Goal: Information Seeking & Learning: Compare options

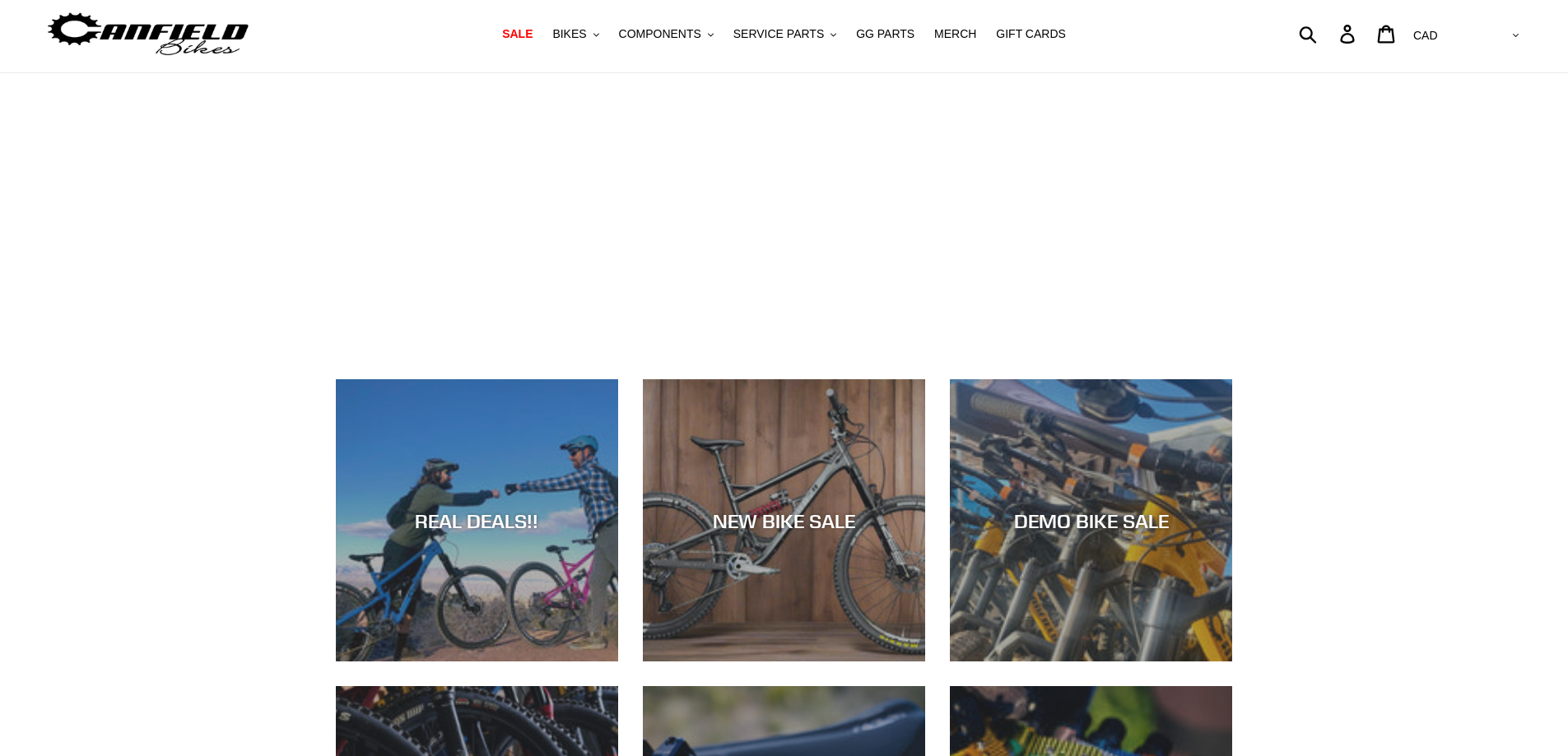
scroll to position [41, 0]
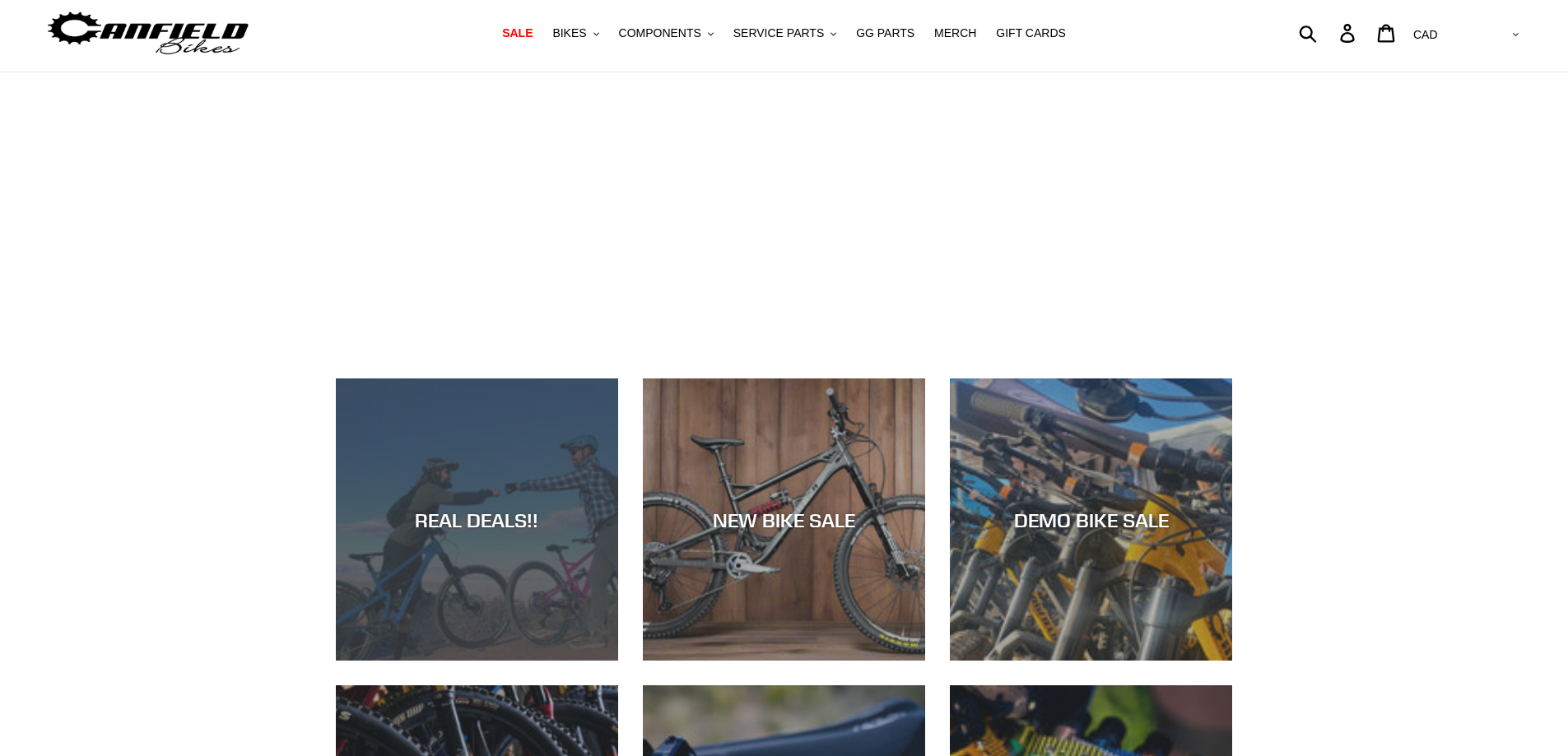
click at [466, 514] on div "REAL DEALS!!" at bounding box center [477, 520] width 282 height 24
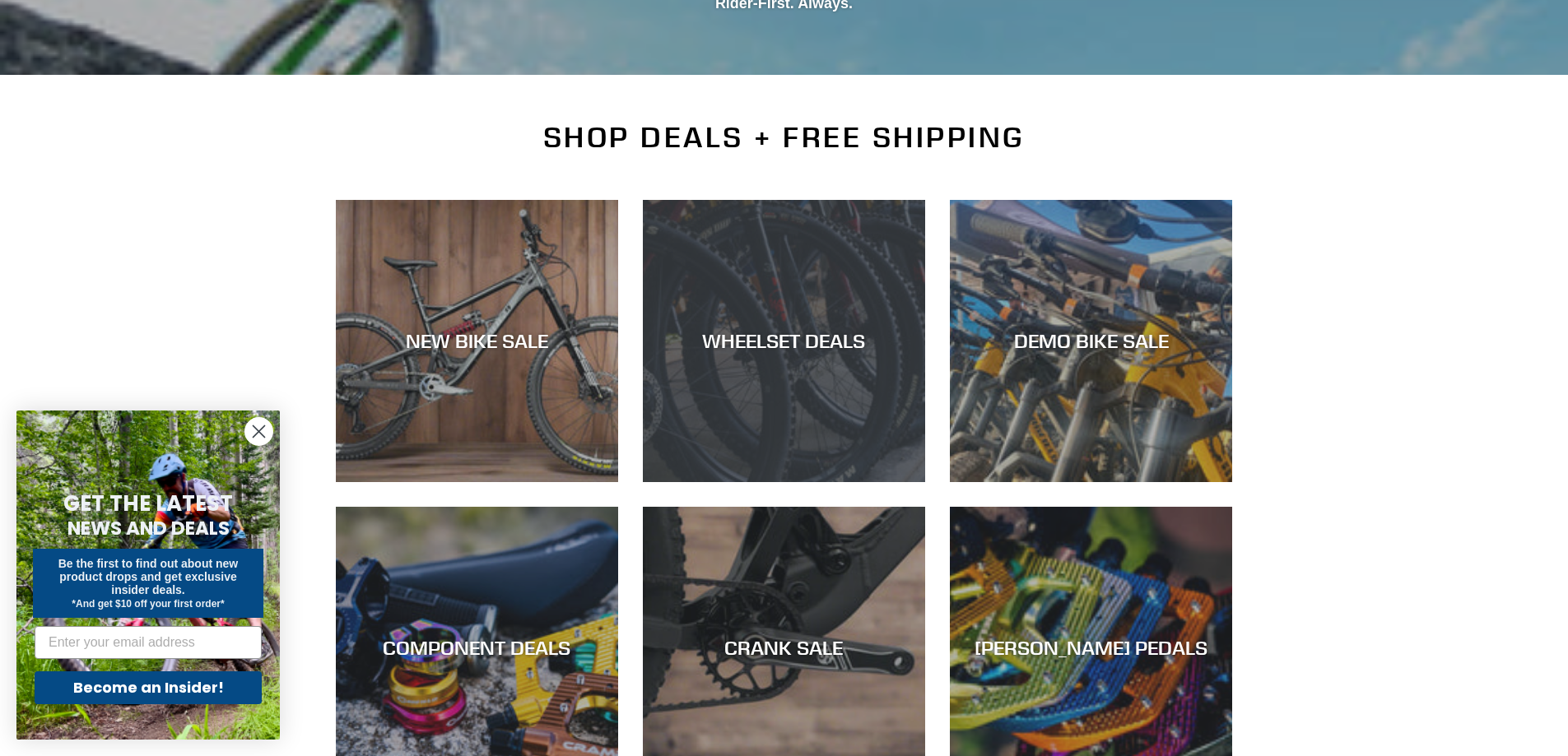
scroll to position [288, 0]
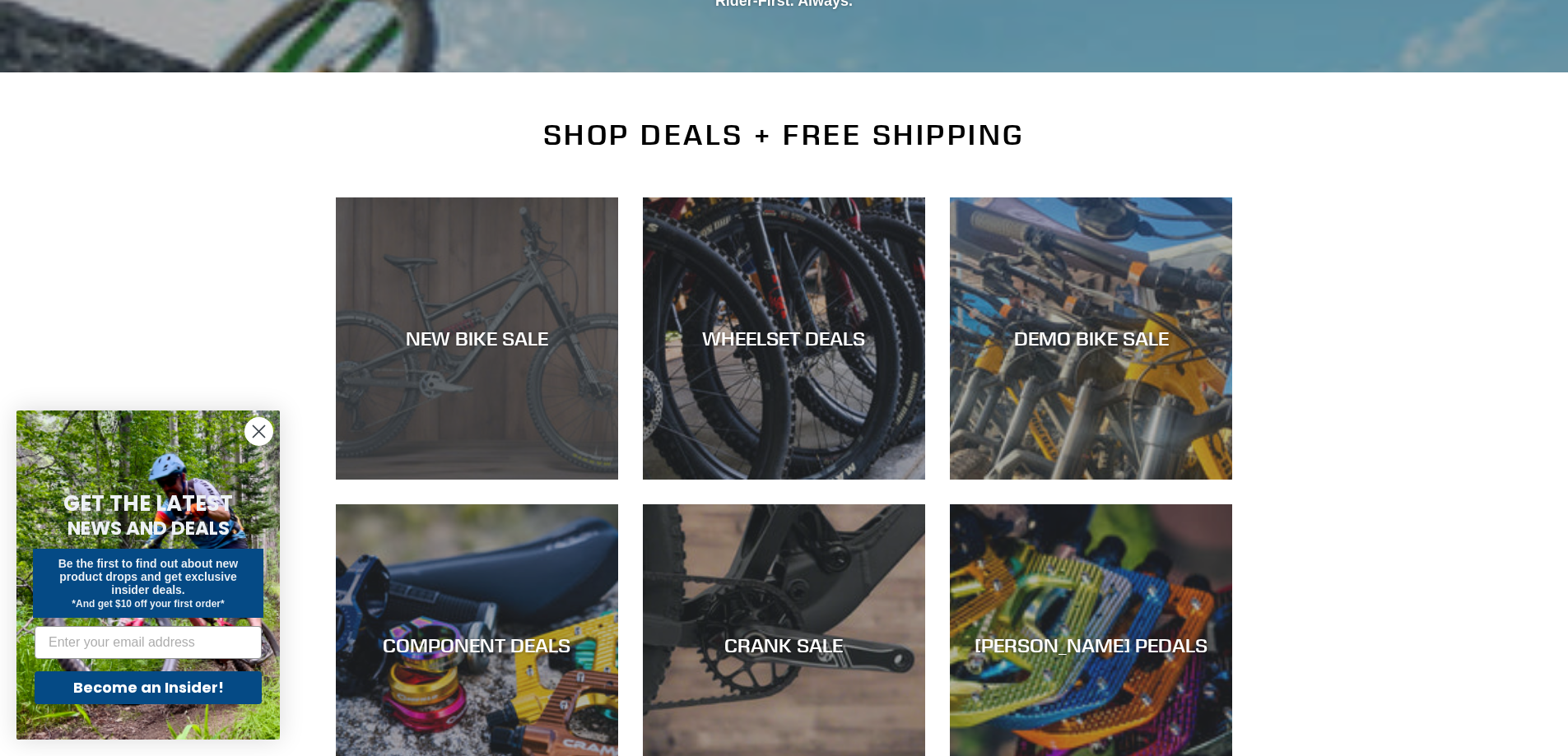
click at [487, 332] on div "NEW BIKE SALE" at bounding box center [477, 338] width 282 height 24
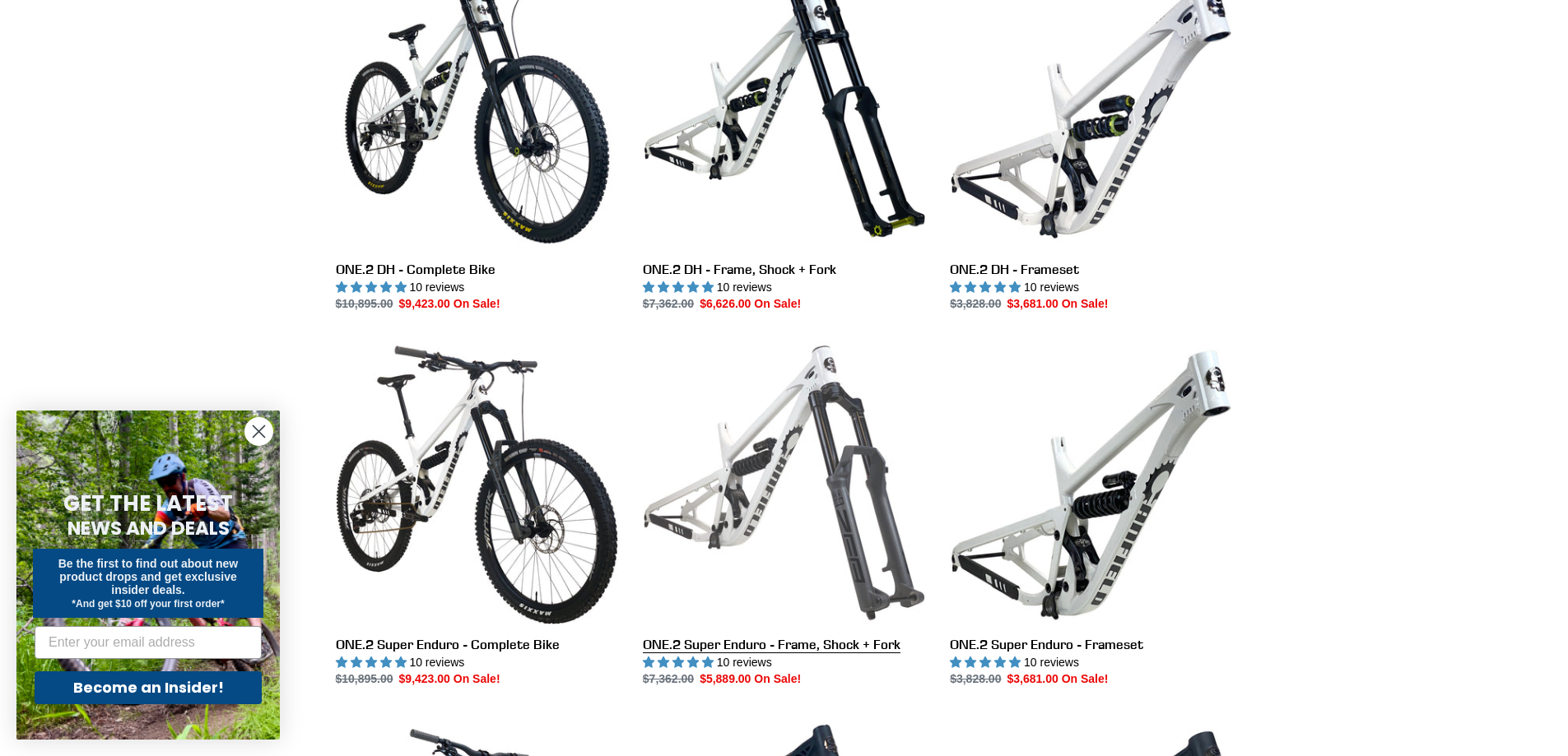
scroll to position [823, 0]
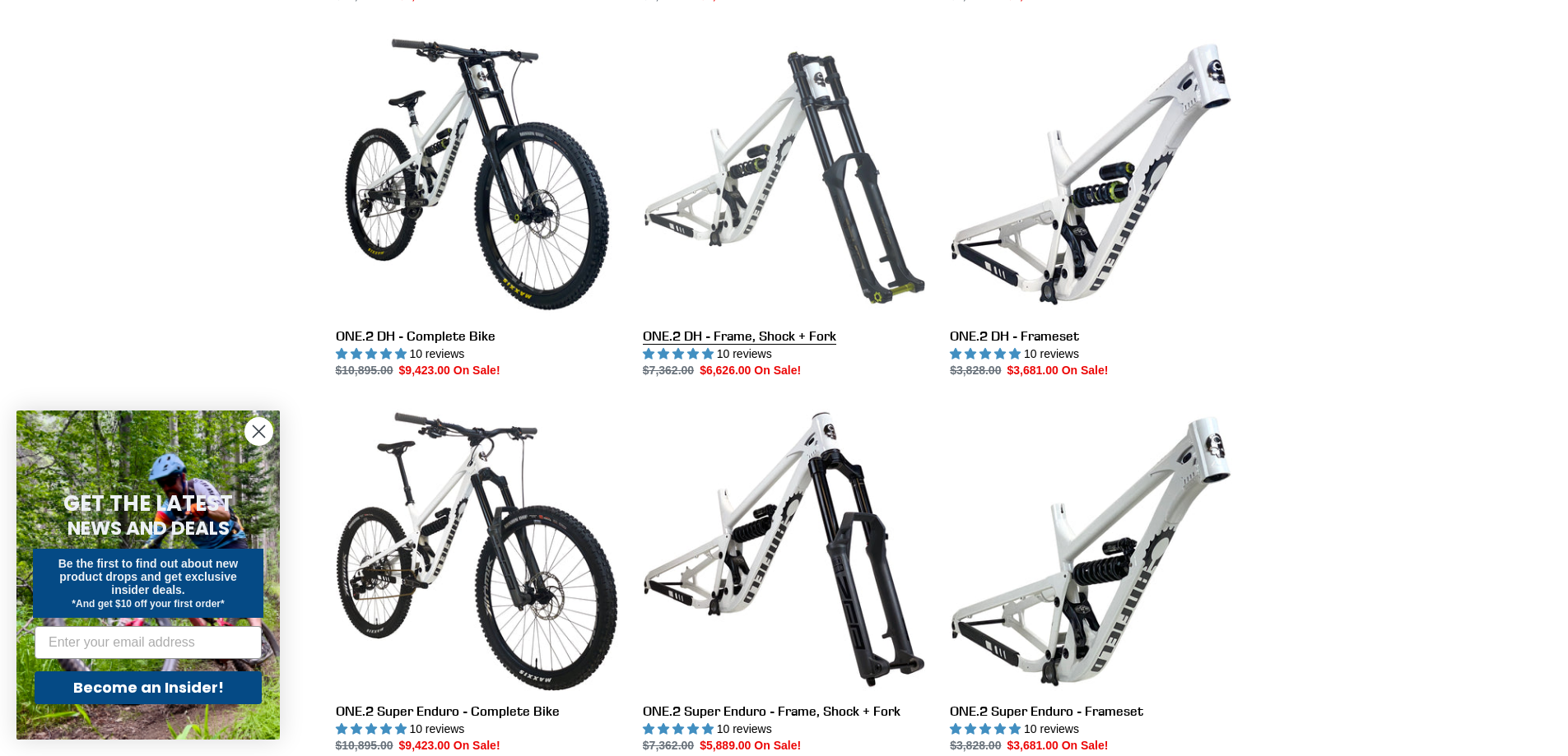
click at [726, 333] on link "ONE.2 DH - Frame, Shock + Fork" at bounding box center [784, 205] width 282 height 346
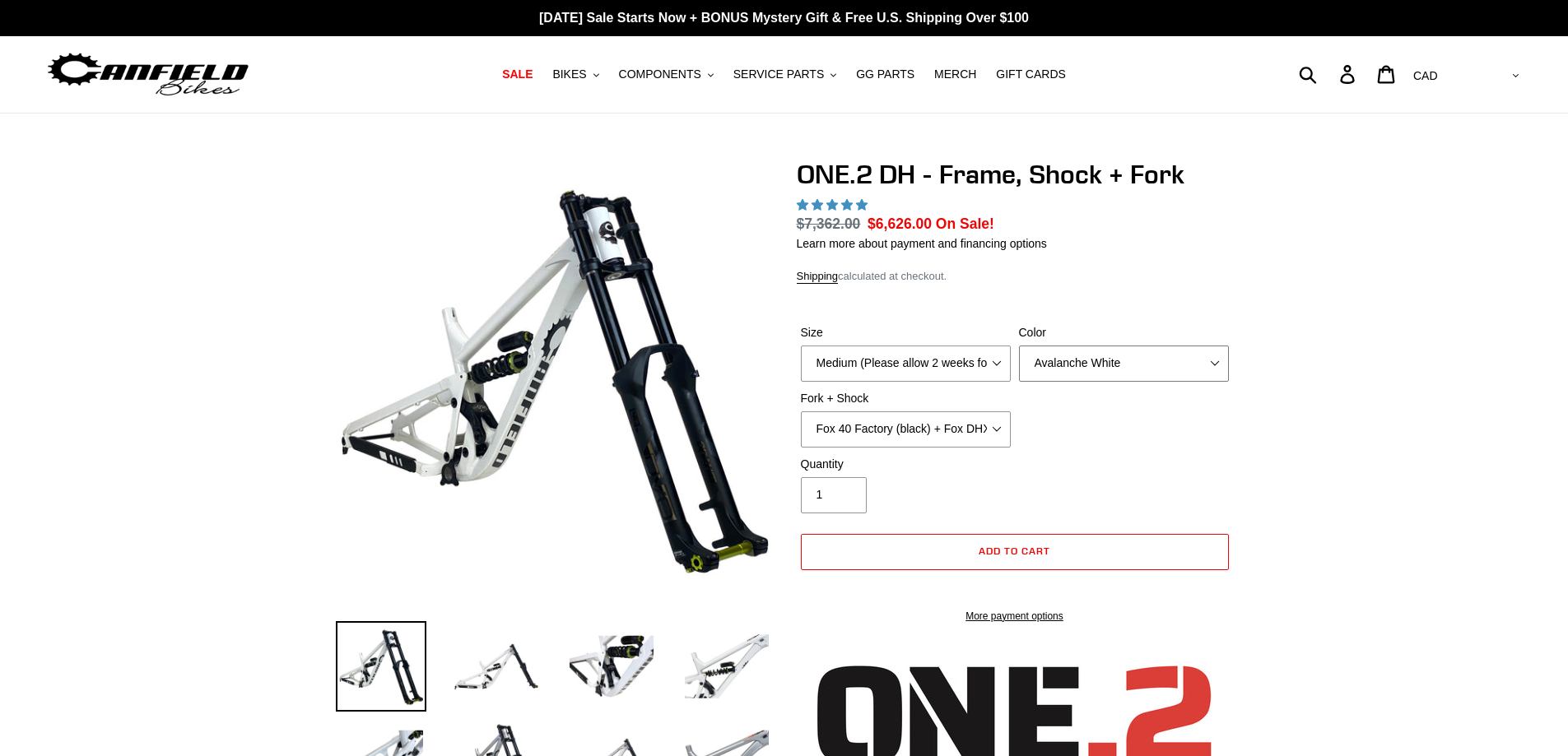
click at [1118, 363] on select "Avalanche White Bentonite Grey" at bounding box center [1124, 363] width 210 height 36
select select "highest-rating"
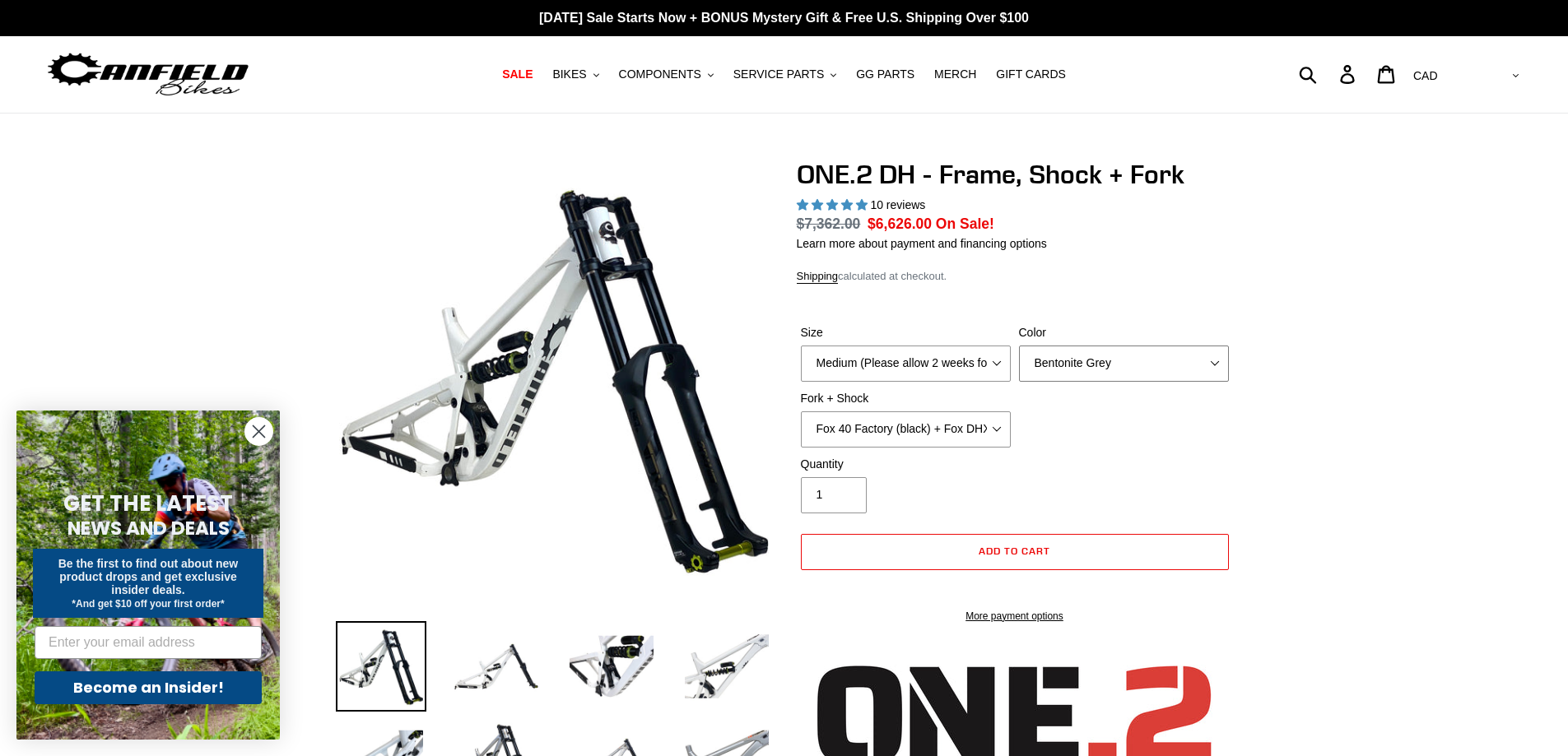
click at [1020, 345] on select "Avalanche White Bentonite Grey" at bounding box center [1124, 363] width 210 height 36
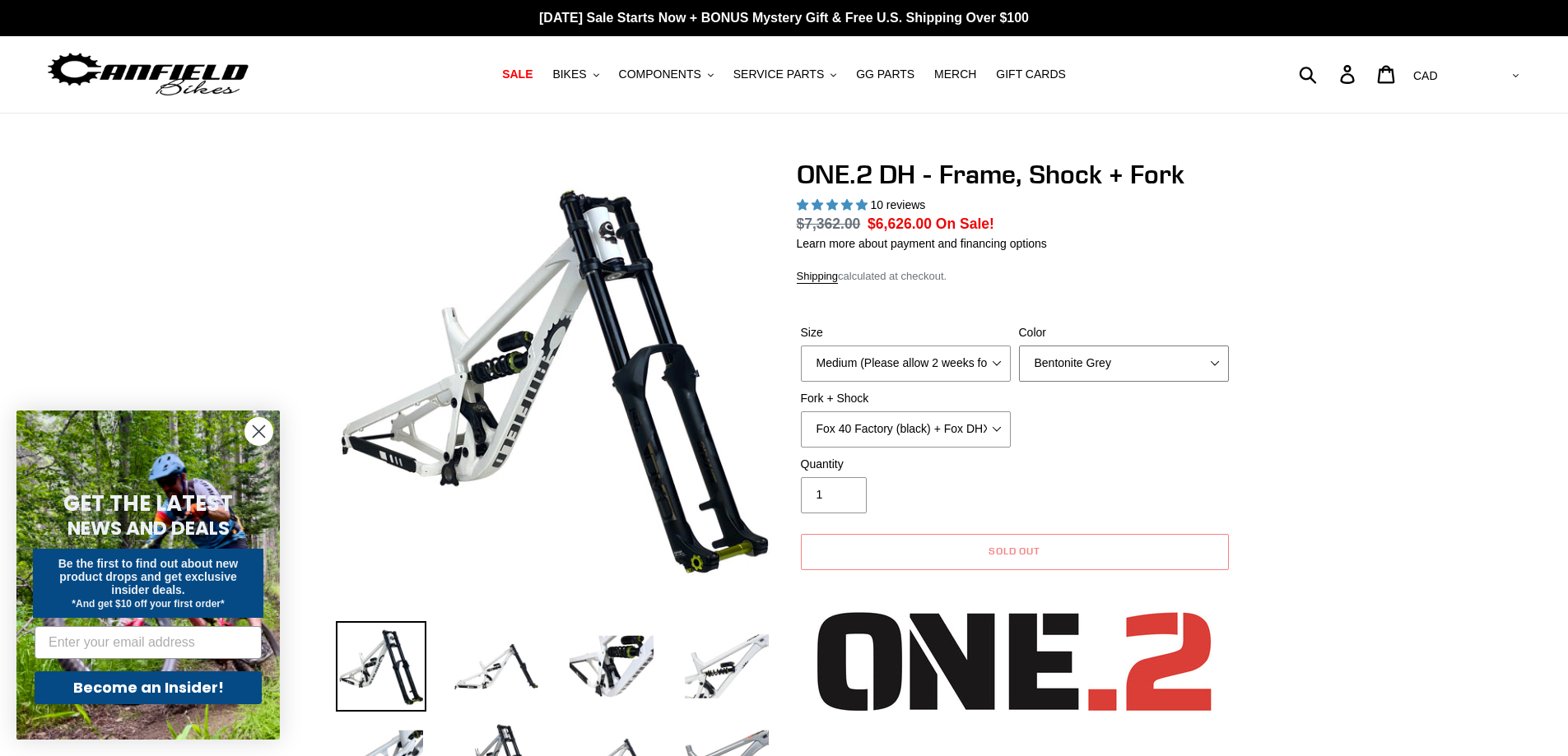
click at [1076, 351] on select "Avalanche White Bentonite Grey" at bounding box center [1124, 363] width 210 height 36
select select "Avalanche White"
click at [1020, 345] on select "Avalanche White Bentonite Grey" at bounding box center [1124, 363] width 210 height 36
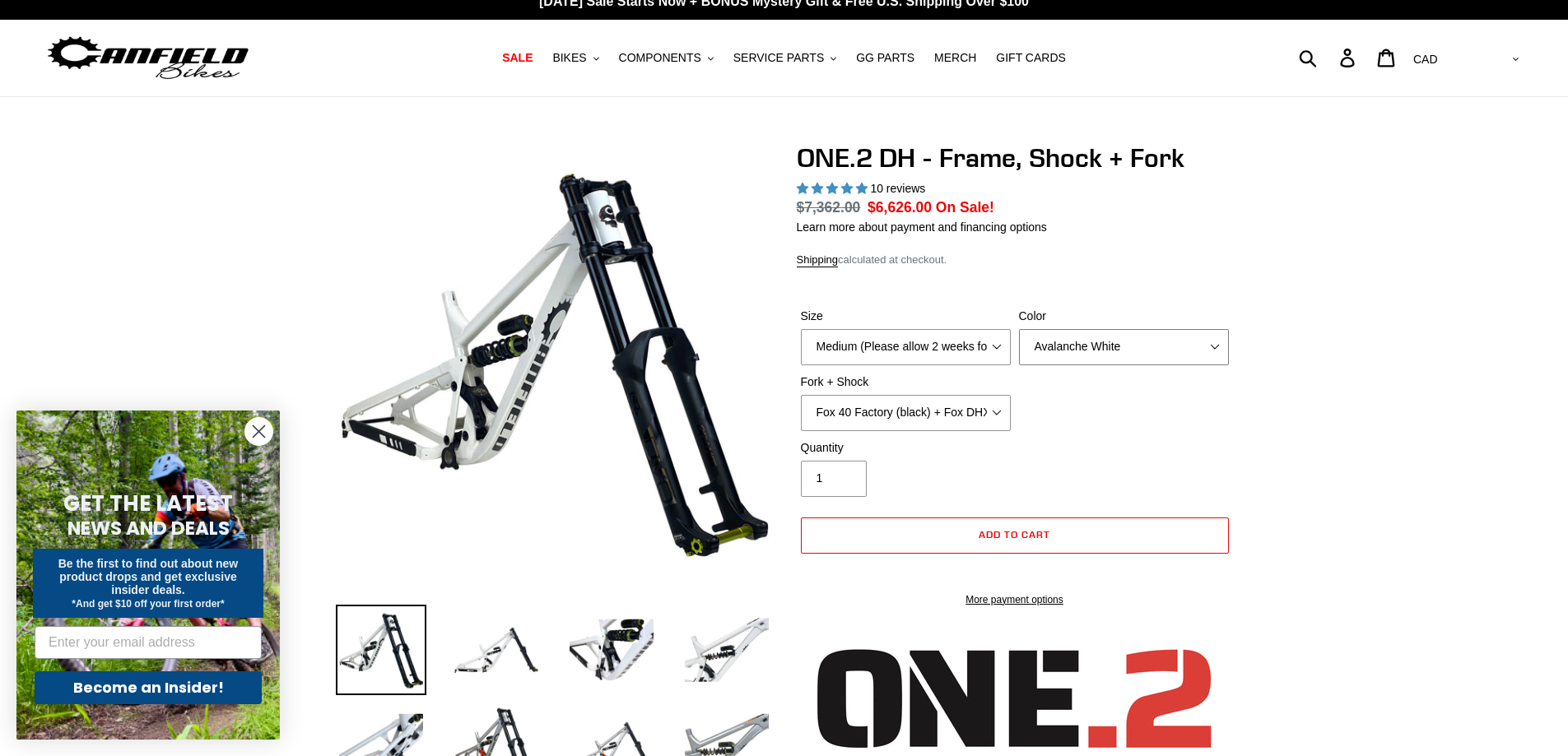
scroll to position [21, 0]
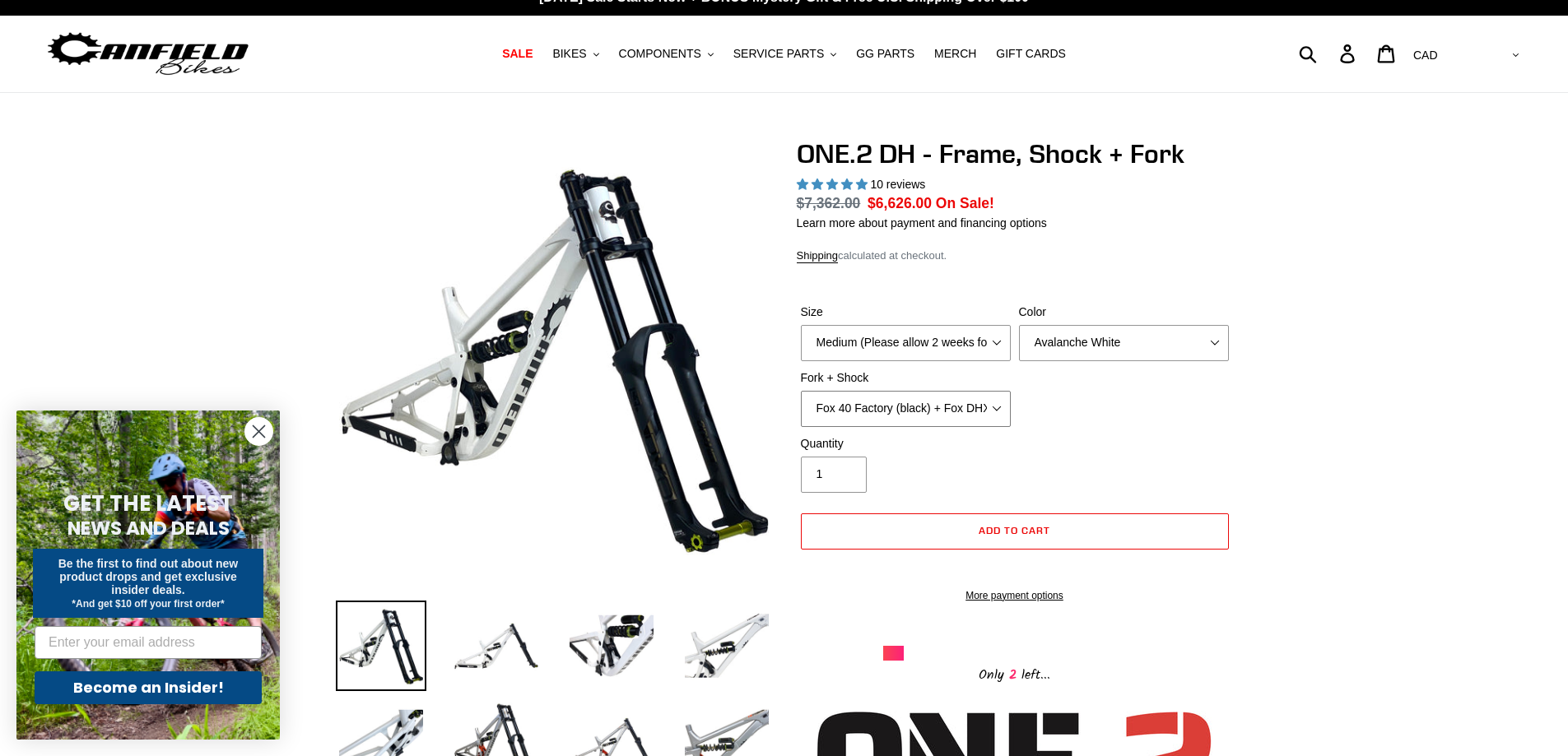
click at [933, 402] on select "Fox 40 Factory (black) + Fox DHX2 250x75 Fox 40 Factory (orange) + Fox DHX2 250…" at bounding box center [906, 409] width 210 height 36
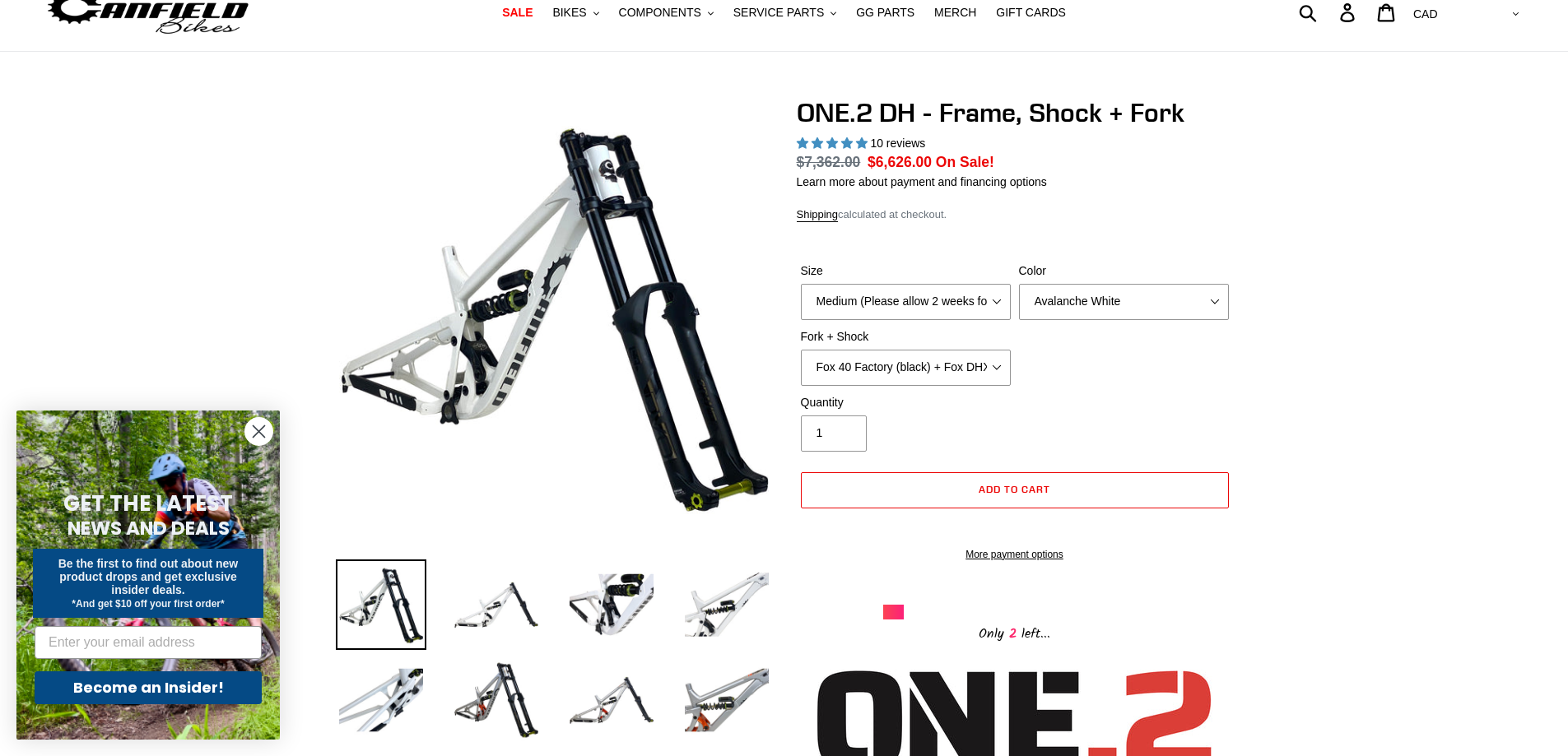
scroll to position [0, 0]
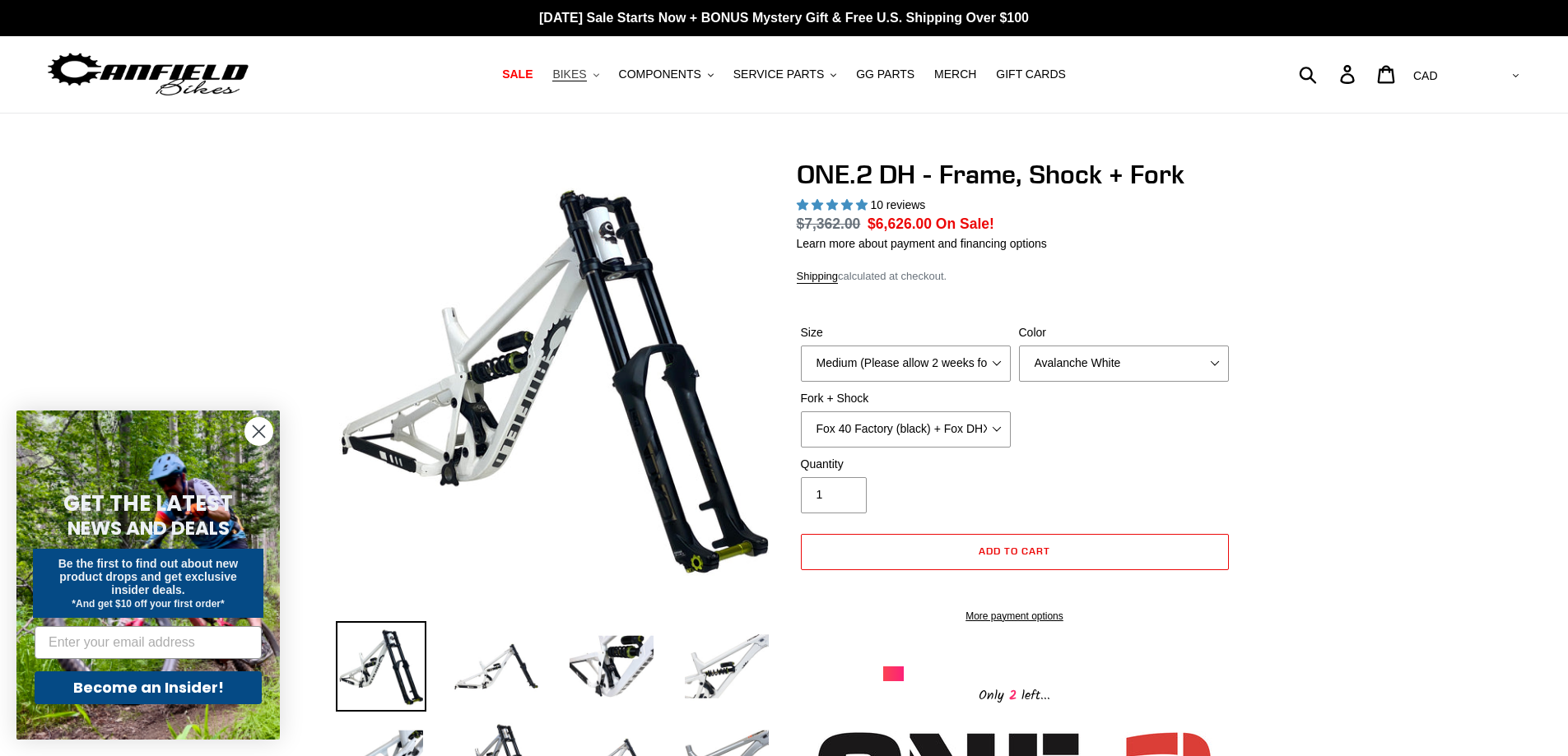
click at [586, 75] on span "BIKES" at bounding box center [569, 75] width 34 height 14
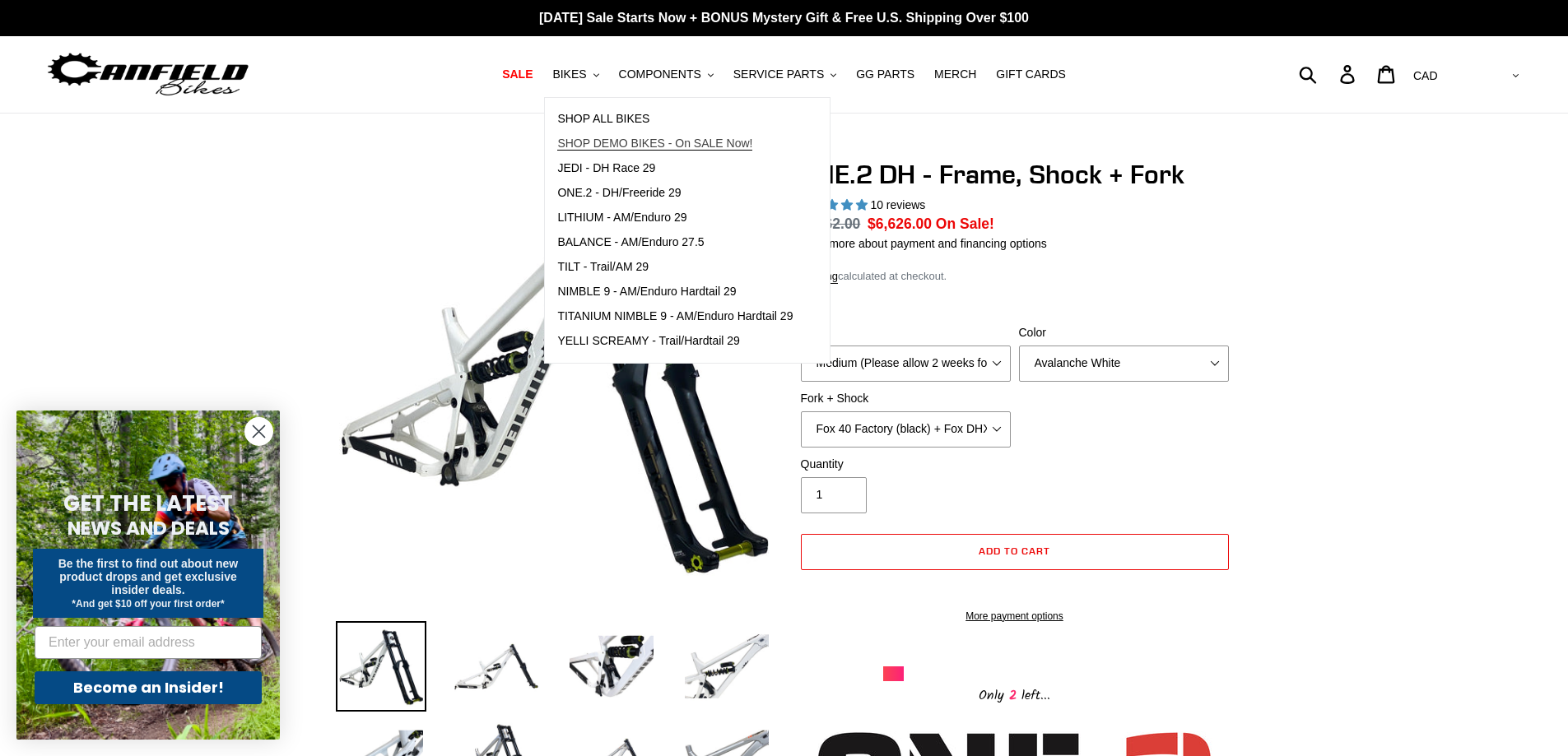
click at [714, 137] on span "SHOP DEMO BIKES - On SALE Now!" at bounding box center [654, 143] width 195 height 14
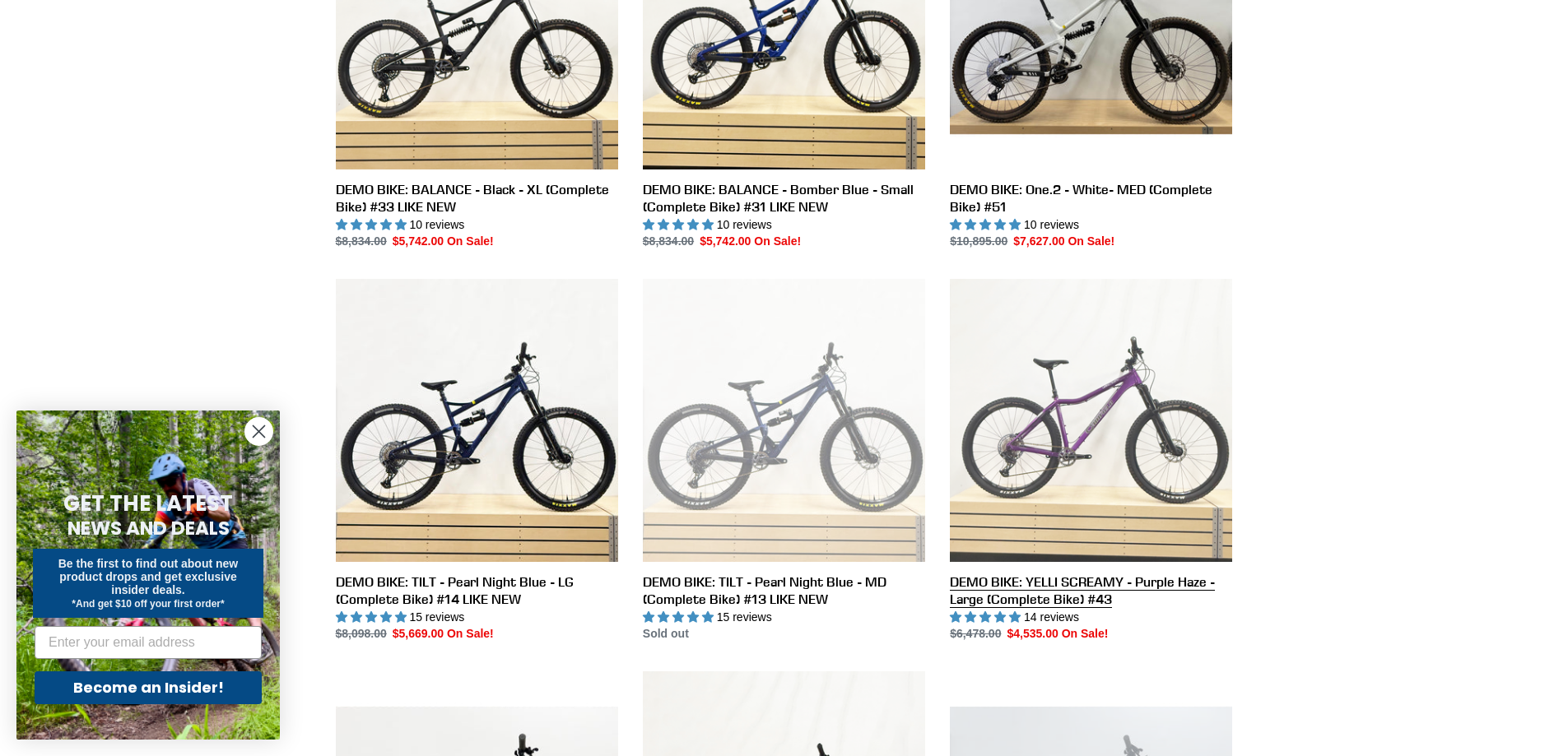
scroll to position [515, 0]
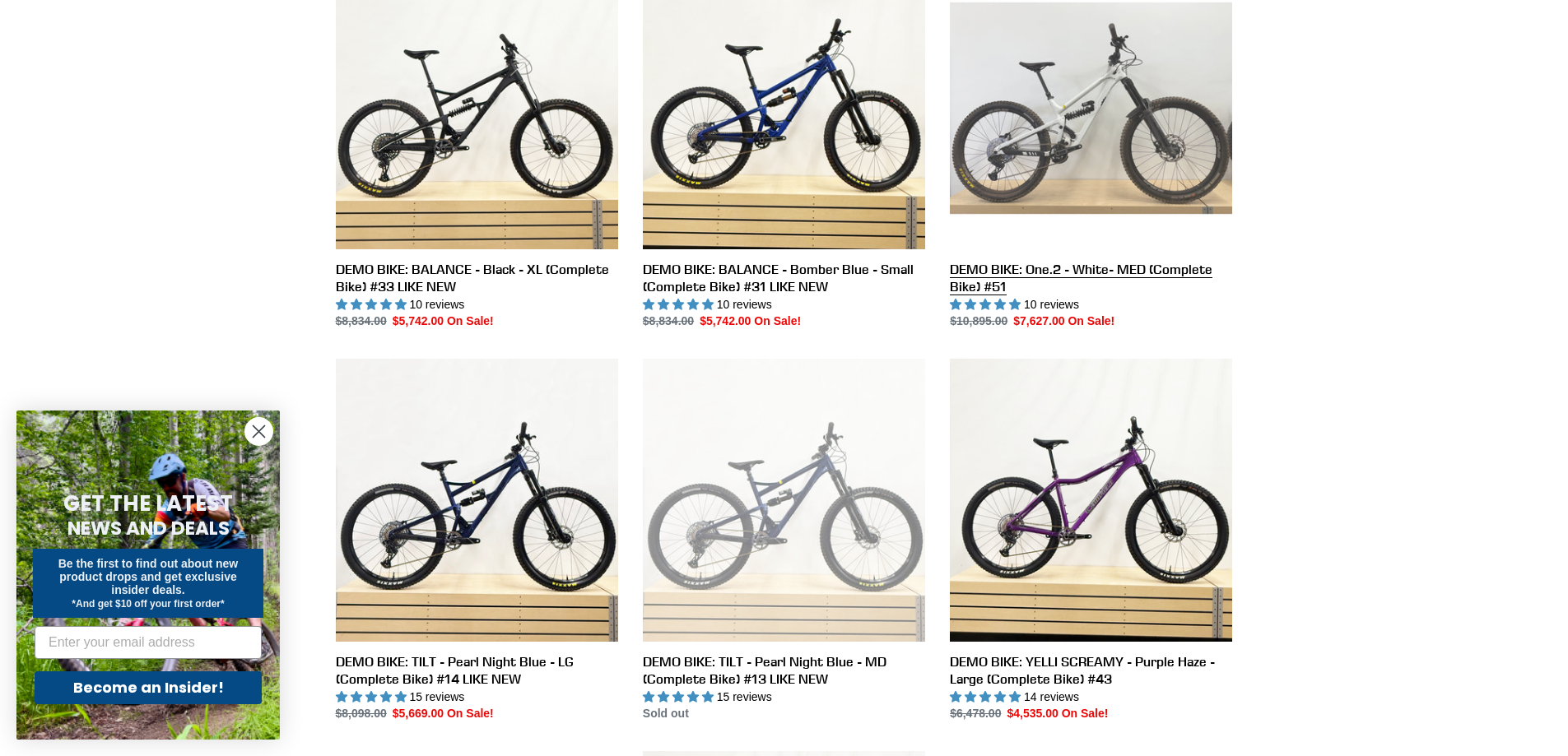
click at [1076, 271] on link "DEMO BIKE: One.2 - White- MED (Complete Bike) #51" at bounding box center [1091, 149] width 282 height 363
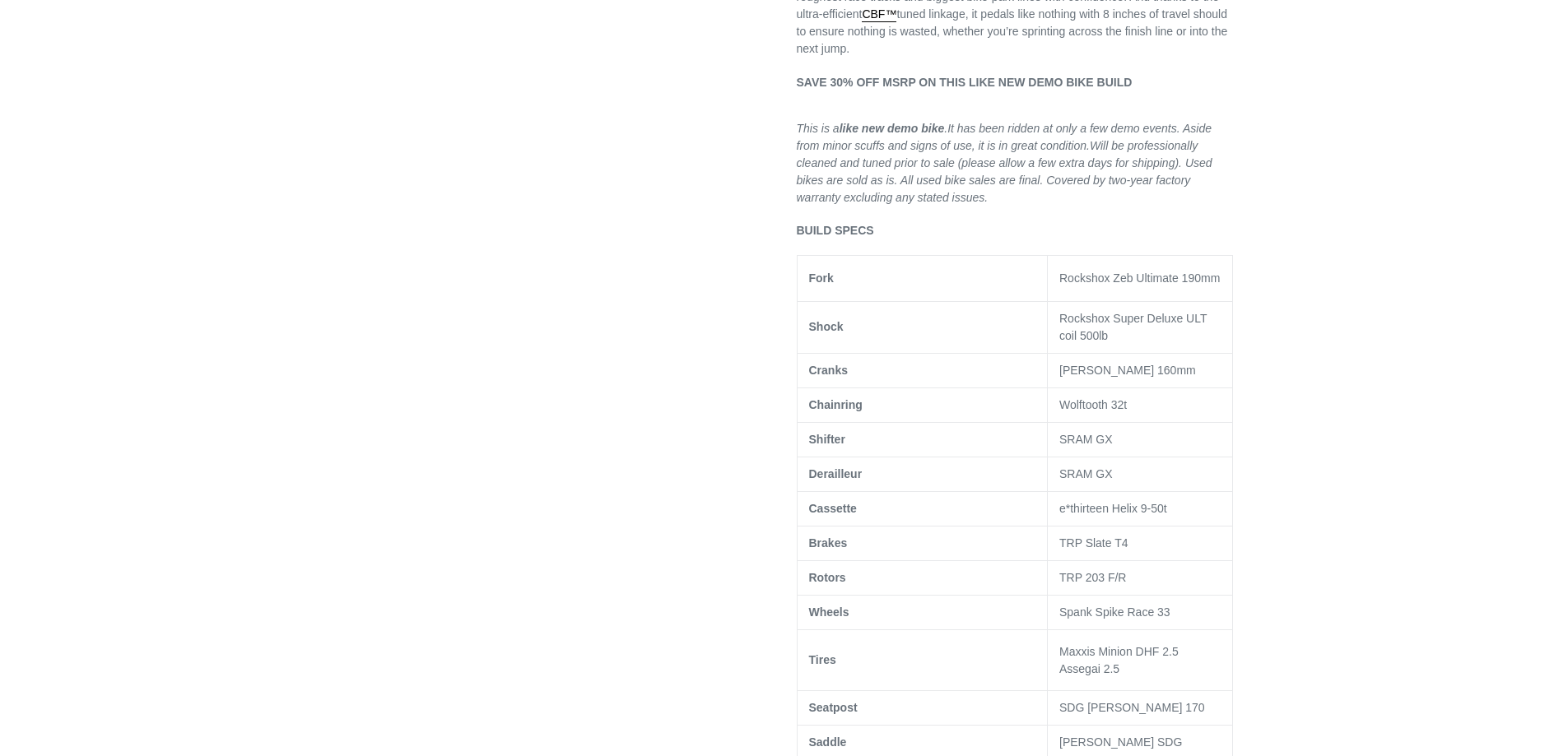
scroll to position [864, 0]
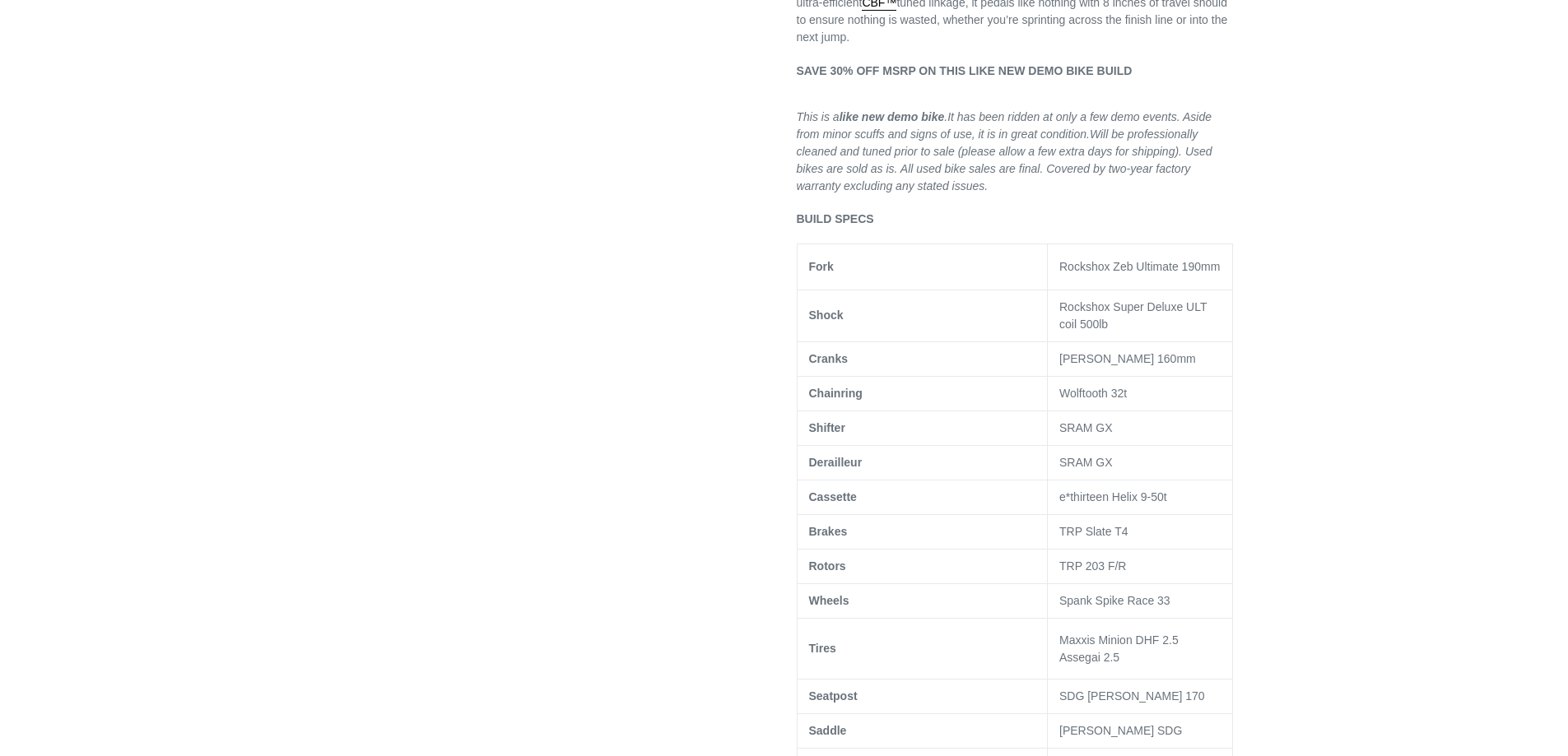
select select "highest-rating"
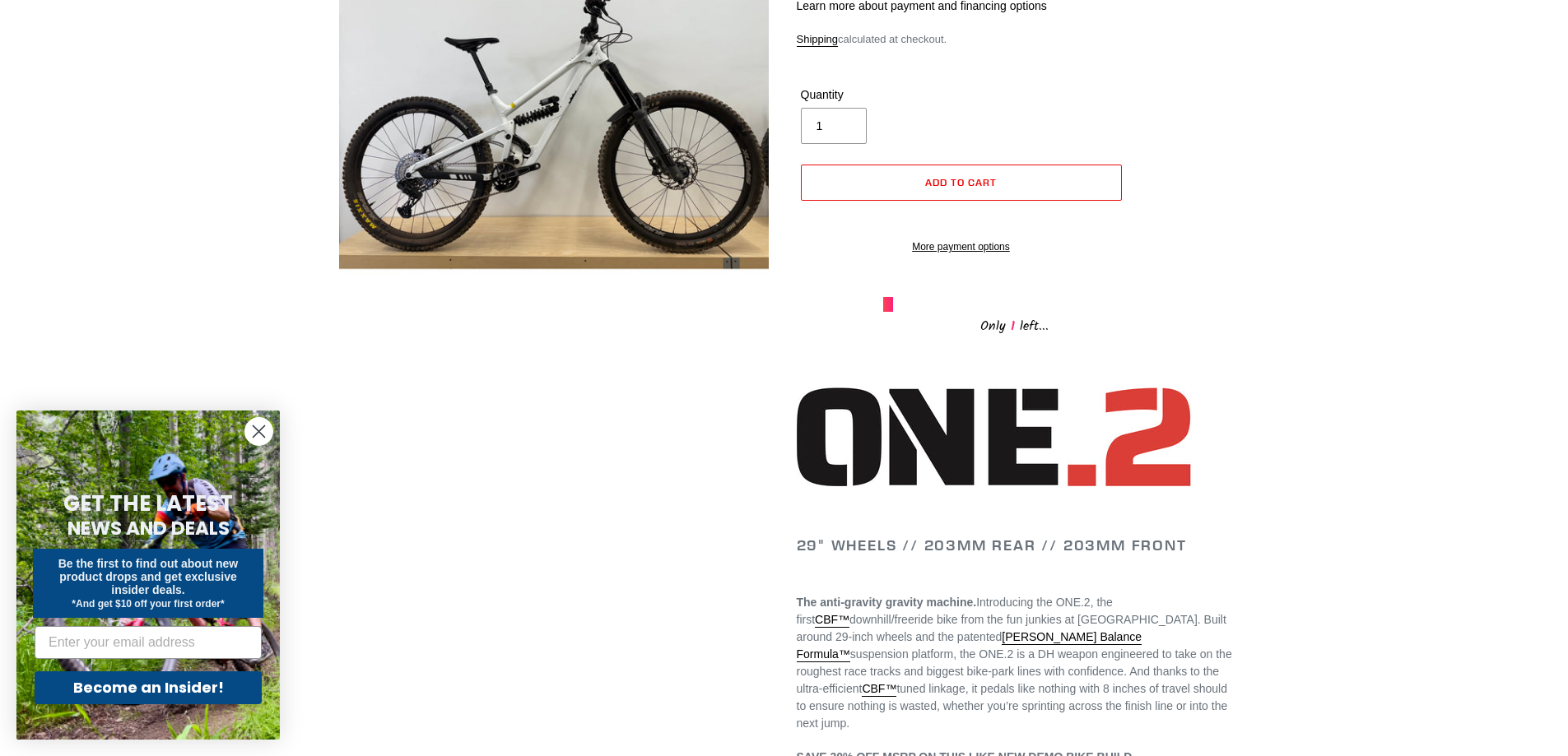
scroll to position [0, 0]
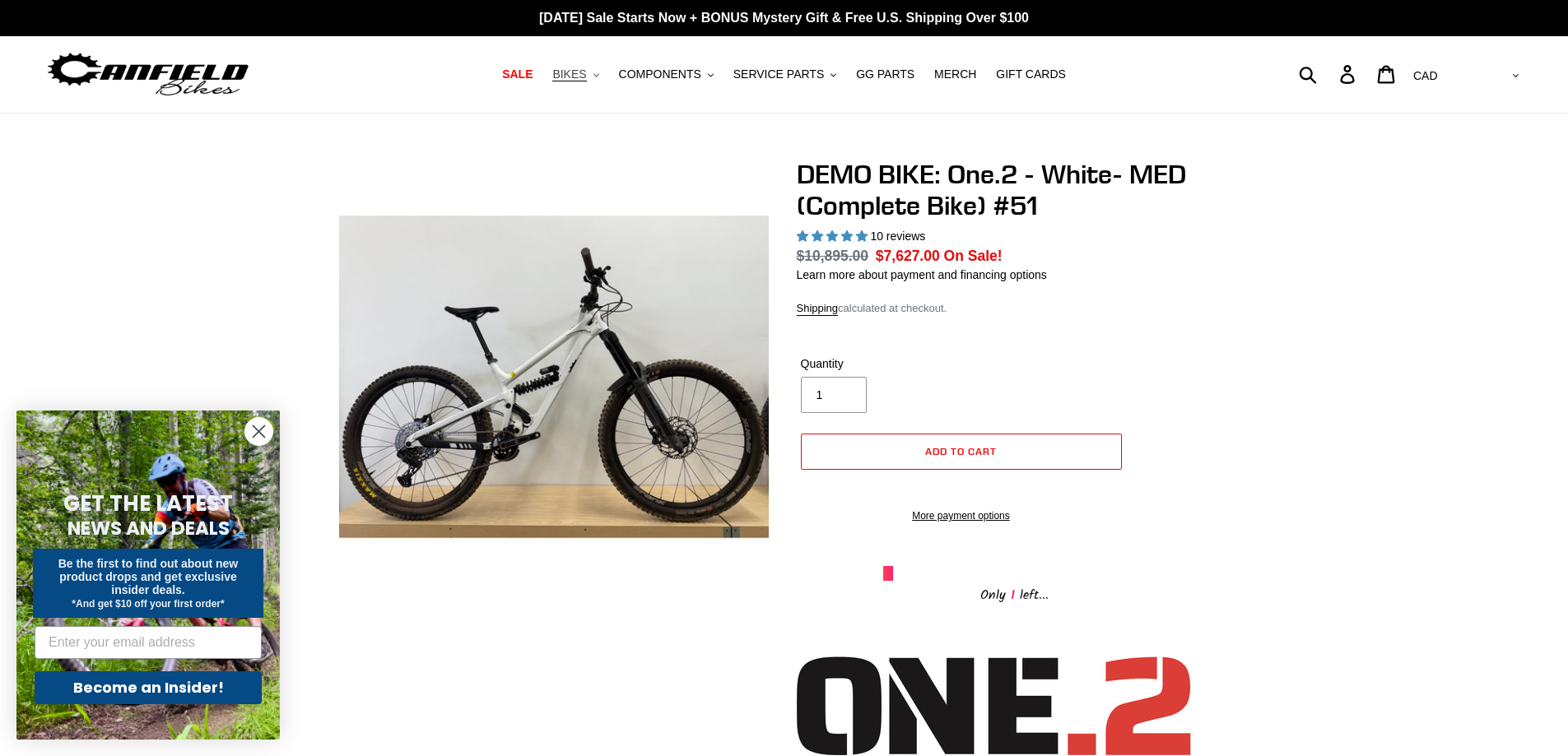
click at [586, 75] on span "BIKES" at bounding box center [569, 75] width 34 height 14
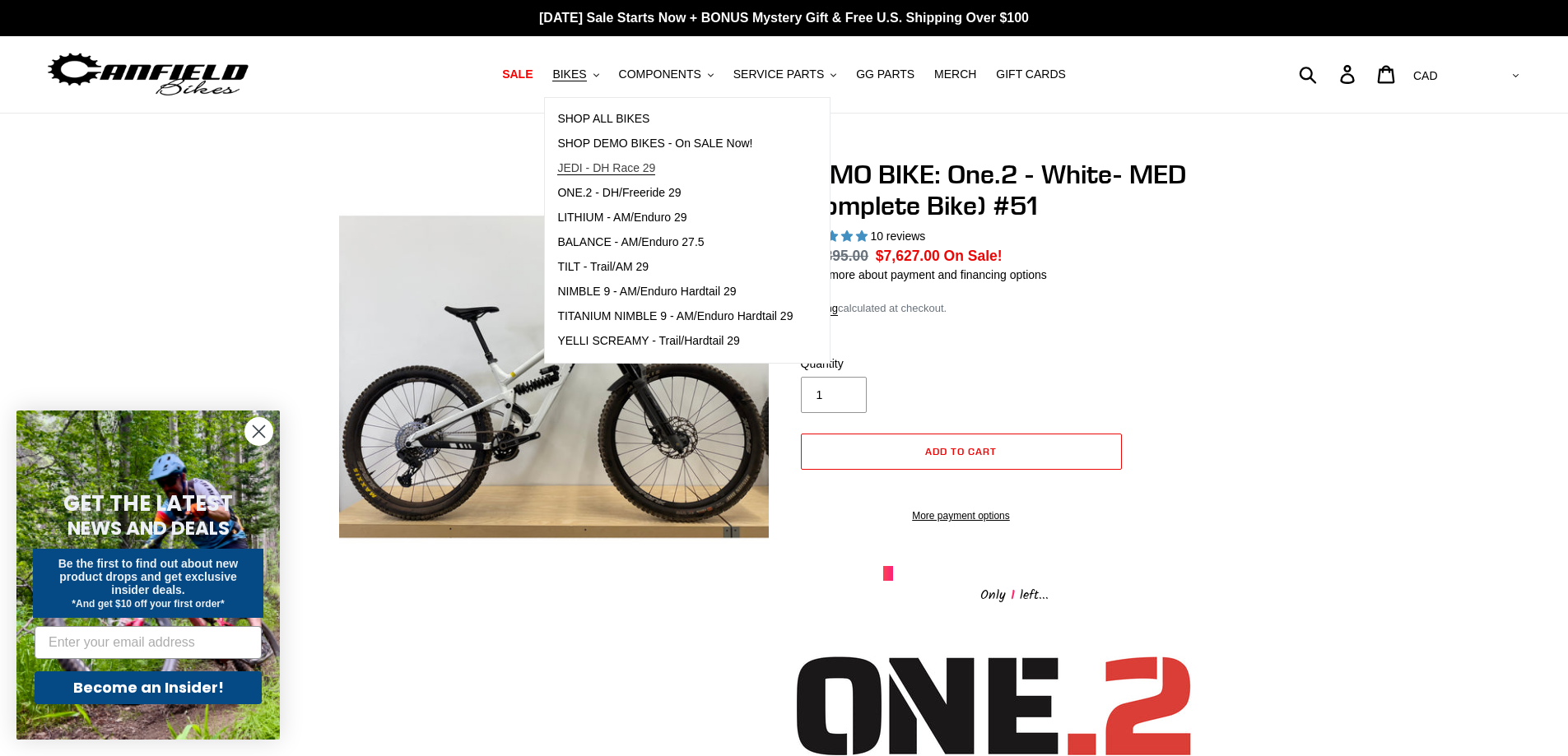
click at [624, 167] on span "JEDI - DH Race 29" at bounding box center [606, 168] width 98 height 14
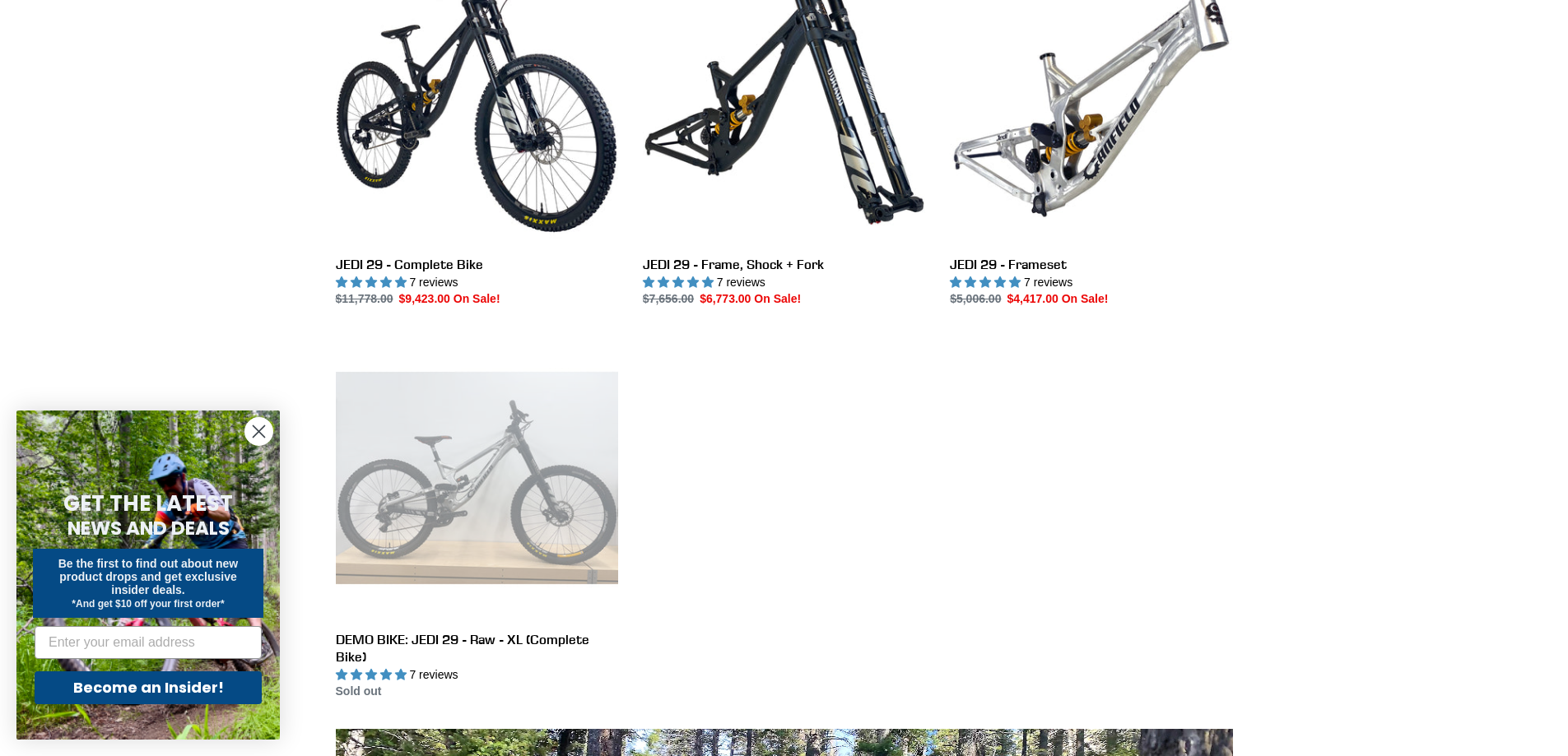
scroll to position [515, 0]
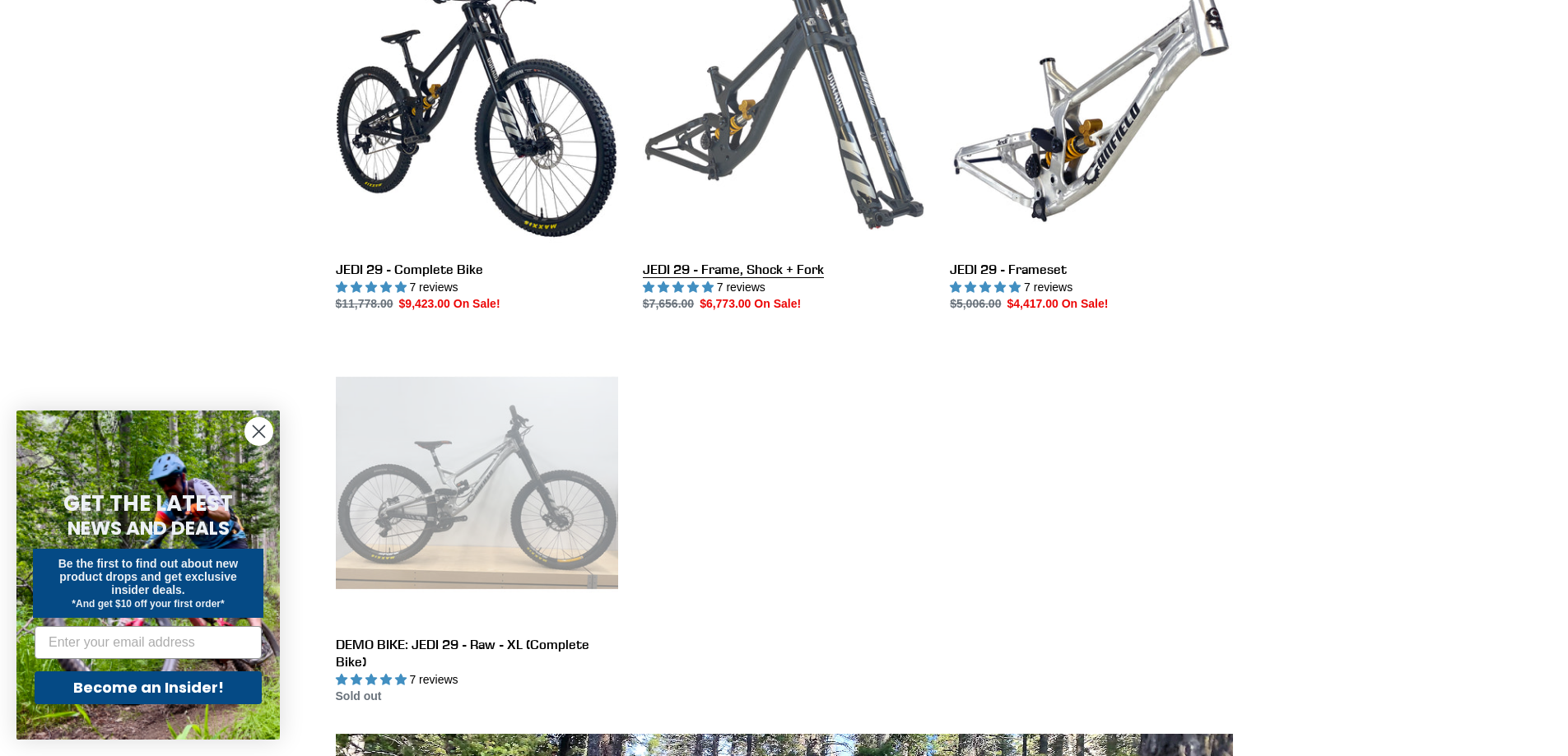
click at [761, 274] on link "JEDI 29 - Frame, Shock + Fork" at bounding box center [784, 140] width 282 height 346
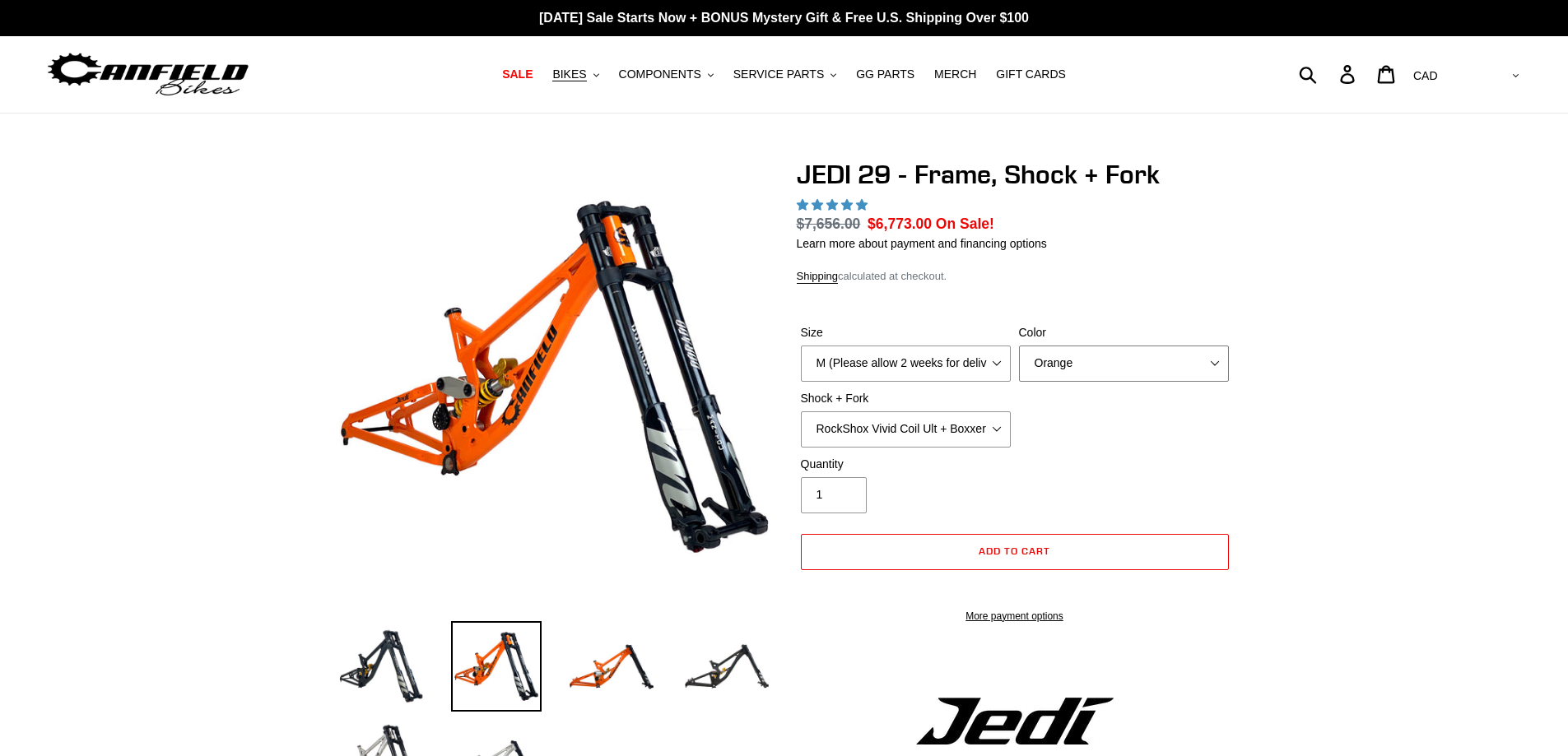
click at [1102, 357] on select "Orange Stealth Black Raw" at bounding box center [1124, 363] width 210 height 36
select select "highest-rating"
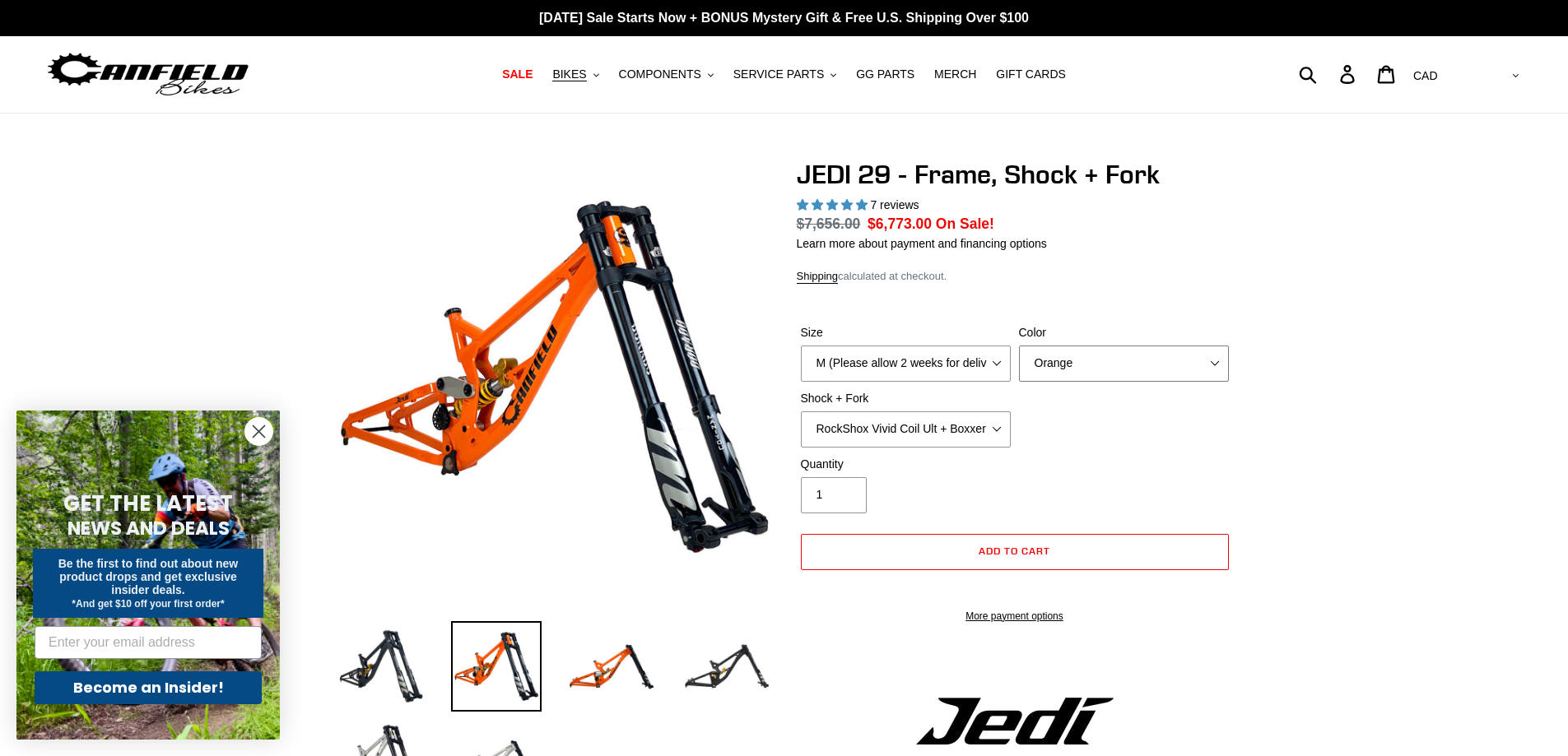
select select "Raw"
click at [1020, 345] on select "Orange Stealth Black Raw" at bounding box center [1124, 363] width 210 height 36
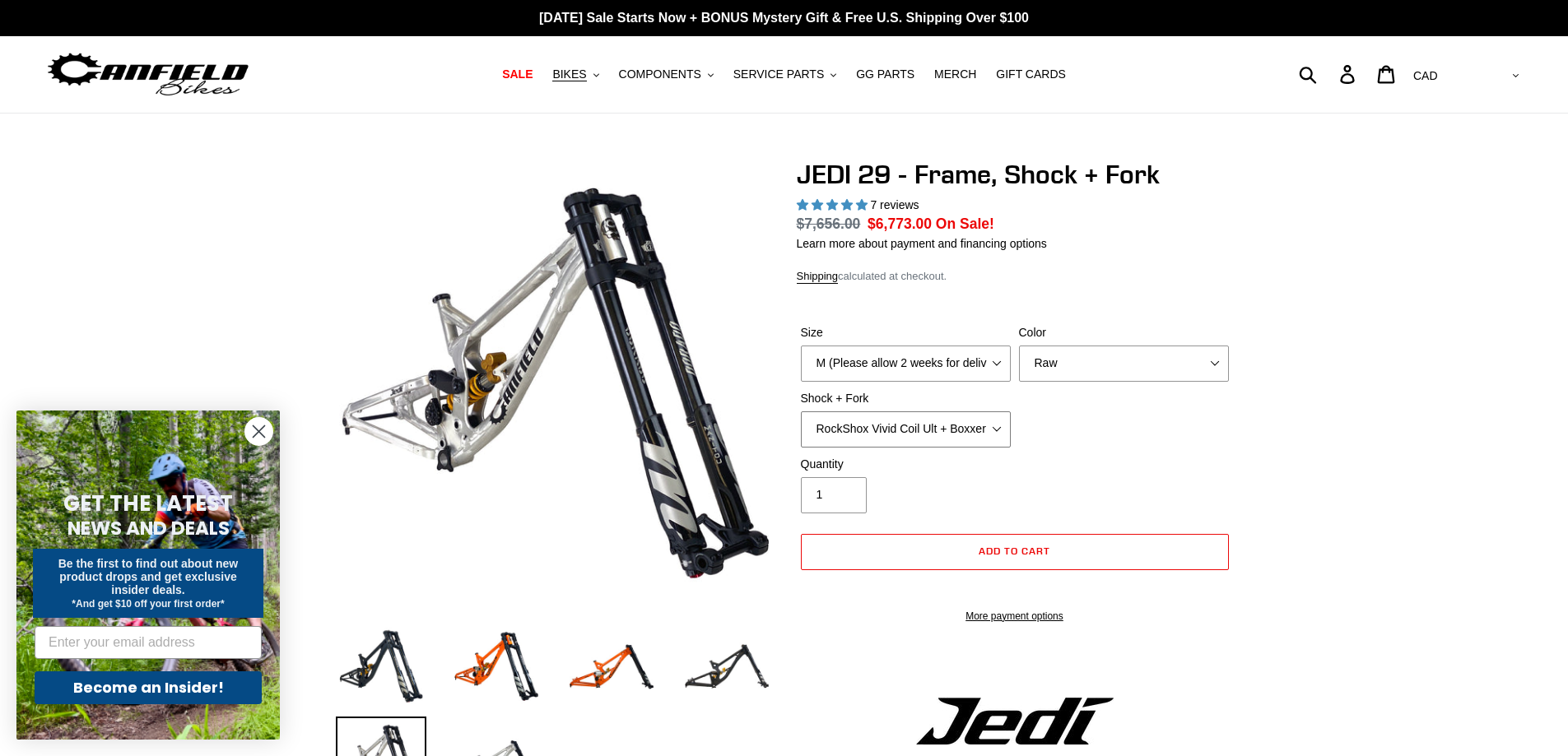
click at [984, 421] on select "RockShox Vivid Coil Ult + Boxxer RC2 C3 Ult Fox DHX2 250x75 + Fox 40 Float Grip…" at bounding box center [906, 430] width 210 height 36
click at [801, 412] on select "RockShox Vivid Coil Ult + Boxxer RC2 C3 Ult Fox DHX2 250x75 + Fox 40 Float Grip…" at bounding box center [906, 430] width 210 height 36
click at [977, 419] on select "RockShox Vivid Coil Ult + Boxxer RC2 C3 Ult Fox DHX2 250x75 + Fox 40 Float Grip…" at bounding box center [906, 430] width 210 height 36
click at [801, 412] on select "RockShox Vivid Coil Ult + Boxxer RC2 C3 Ult Fox DHX2 250x75 + Fox 40 Float Grip…" at bounding box center [906, 430] width 210 height 36
click at [939, 424] on select "RockShox Vivid Coil Ult + Boxxer RC2 C3 Ult Fox DHX2 250x75 + Fox 40 Float Grip…" at bounding box center [906, 430] width 210 height 36
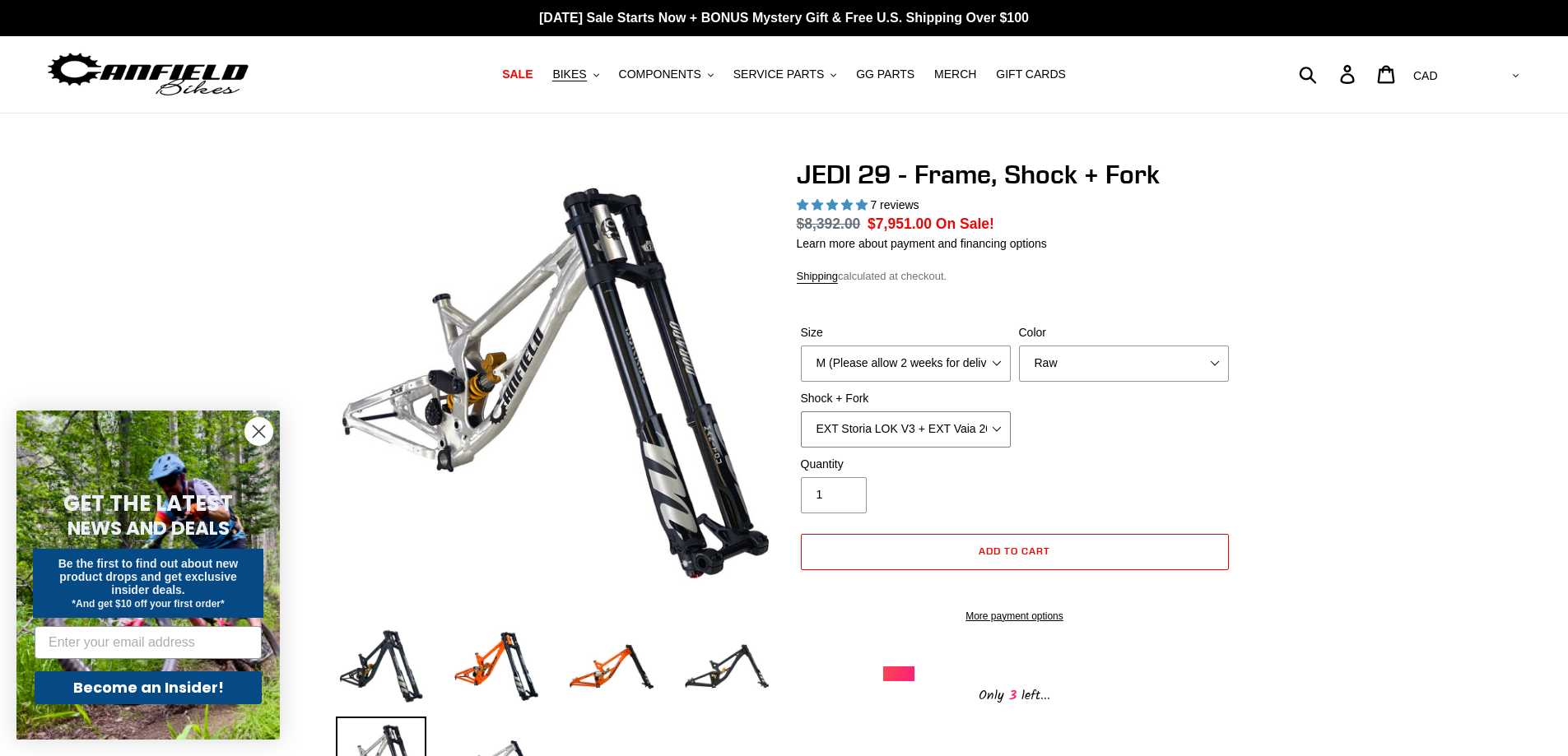
select select "RockShox Vivid Coil Ult + Boxxer RC2 C3 Ult"
click at [801, 412] on select "RockShox Vivid Coil Ult + Boxxer RC2 C3 Ult Fox DHX2 250x75 + Fox 40 Float Grip…" at bounding box center [906, 430] width 210 height 36
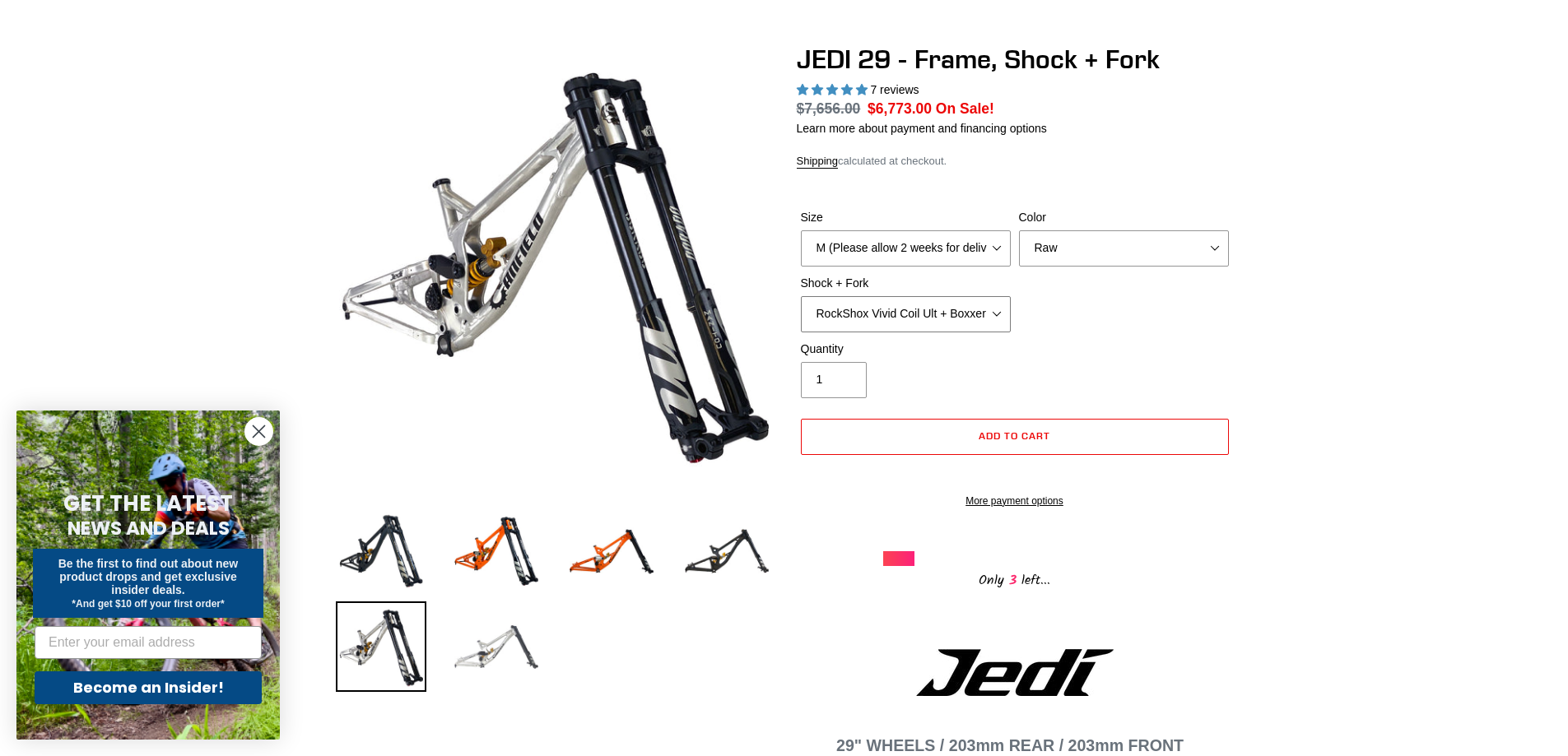
scroll to position [124, 0]
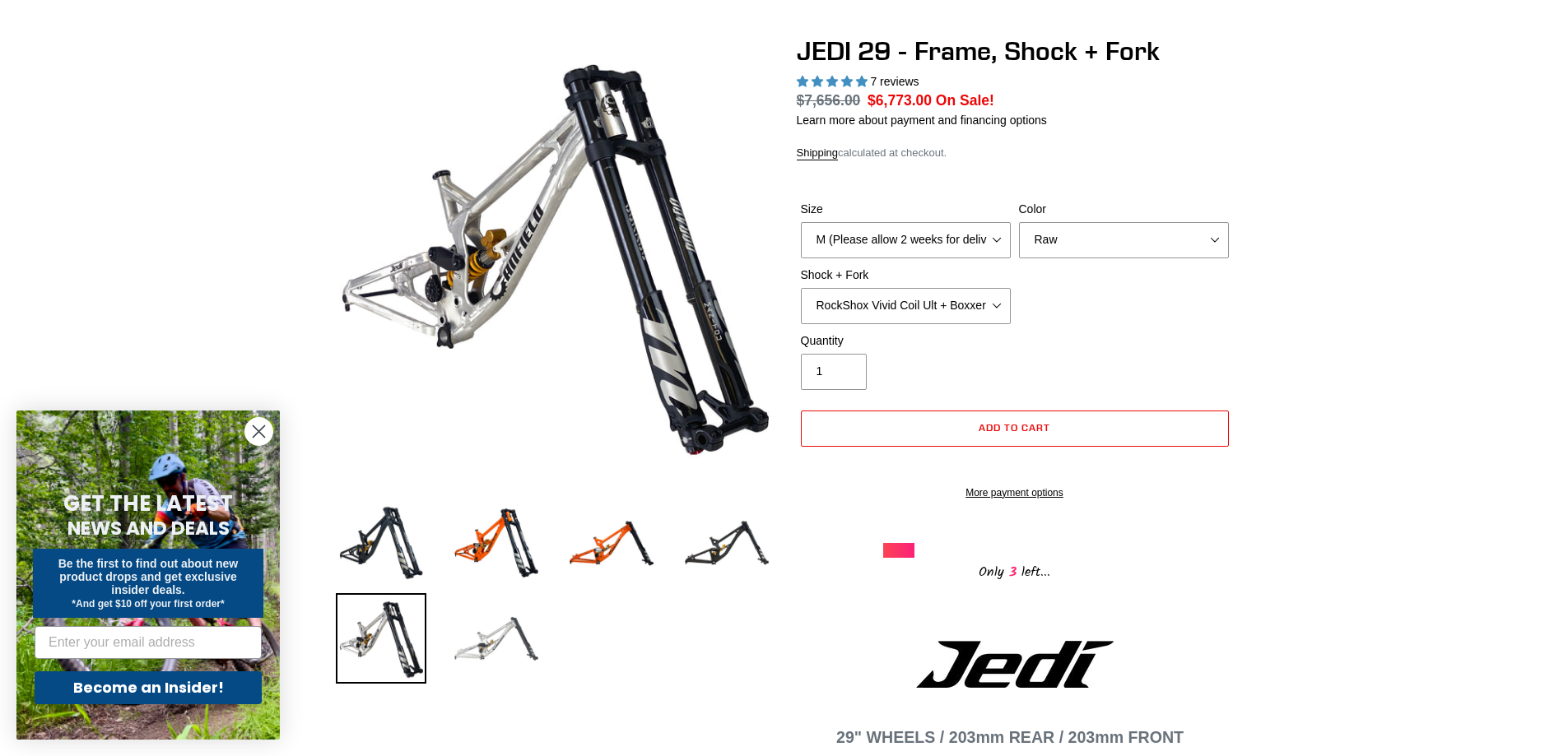
click at [511, 647] on img at bounding box center [496, 637] width 90 height 90
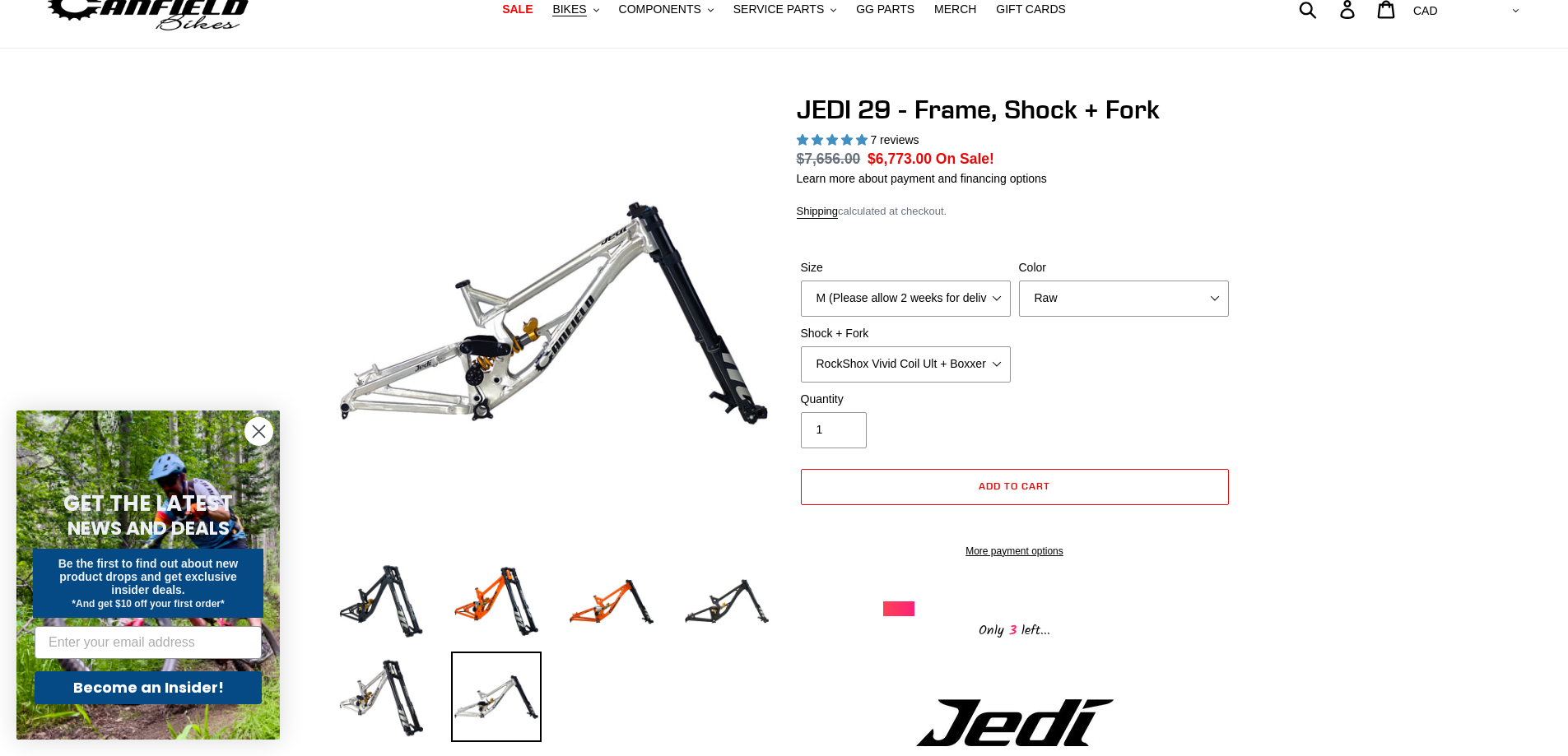
scroll to position [62, 0]
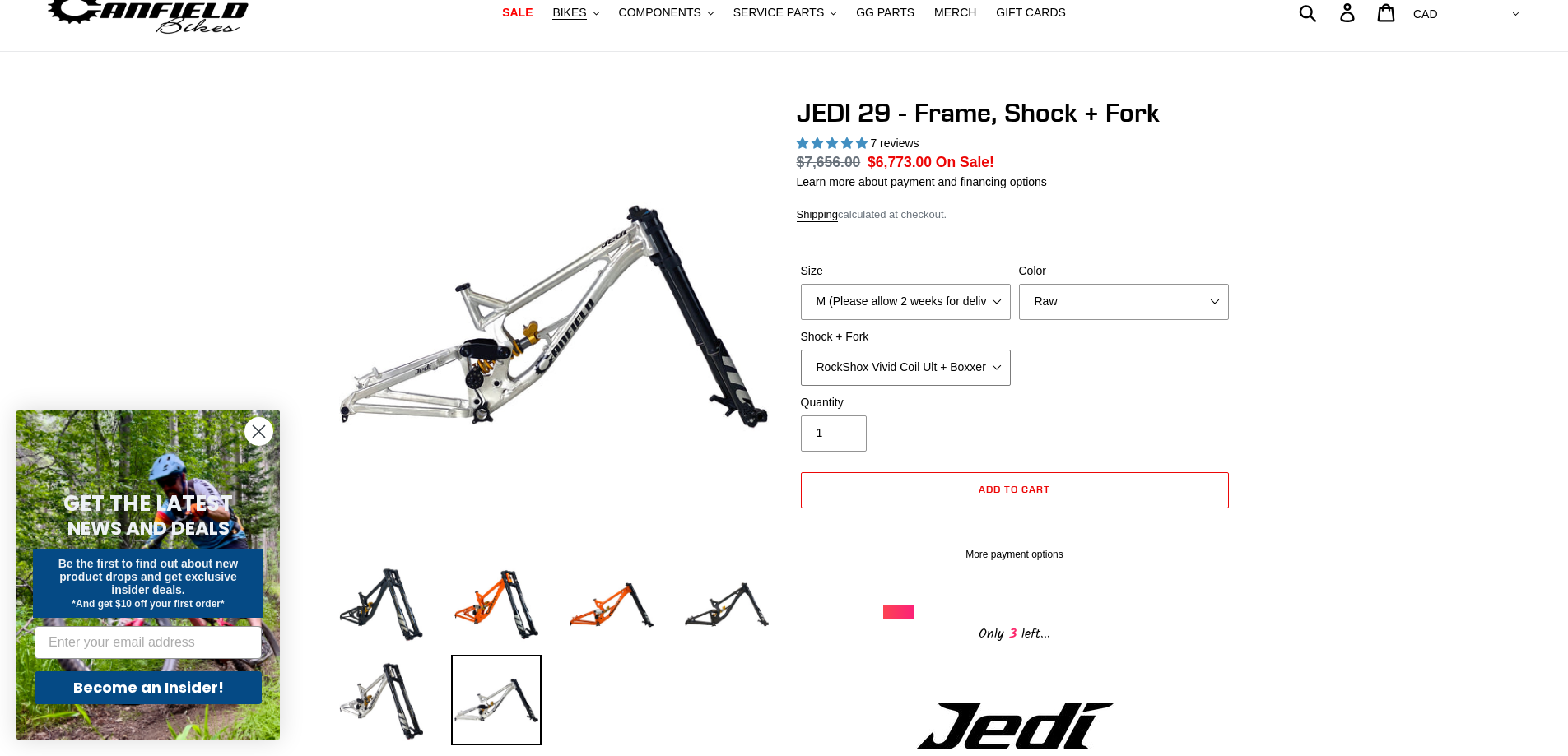
click at [989, 368] on select "RockShox Vivid Coil Ult + Boxxer RC2 C3 Ult Fox DHX2 250x75 + Fox 40 Float Grip…" at bounding box center [906, 368] width 210 height 36
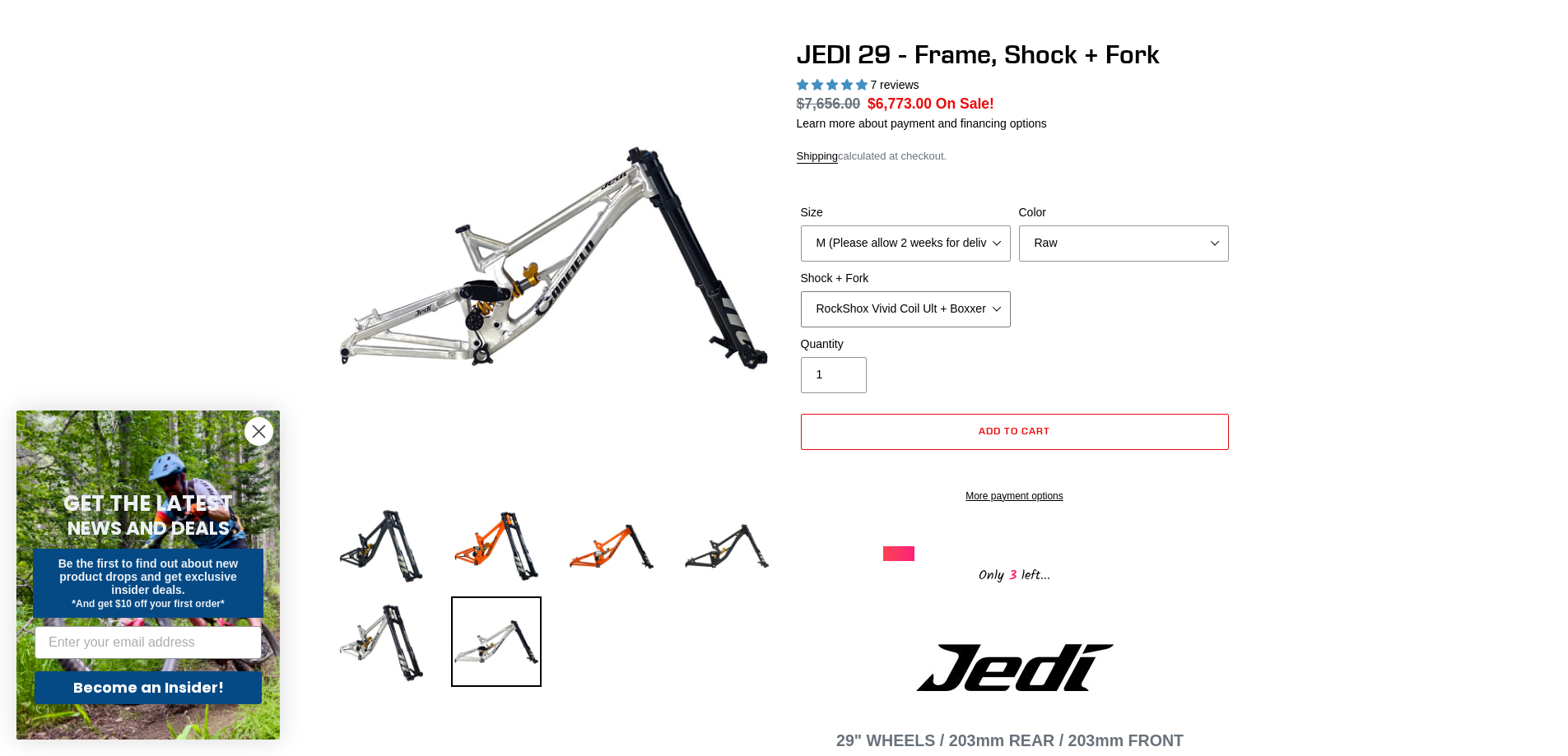
scroll to position [0, 0]
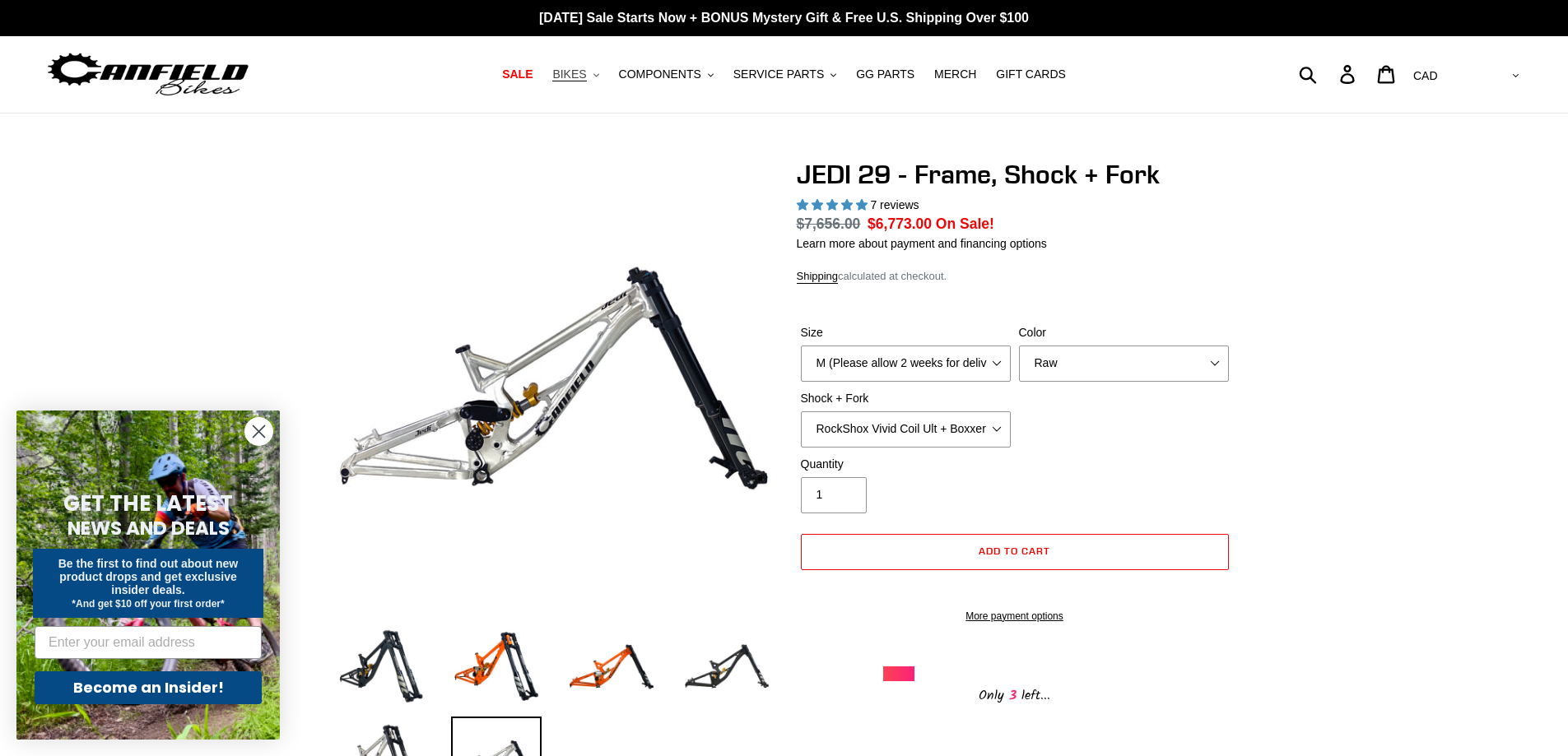
click at [586, 72] on span "BIKES" at bounding box center [569, 75] width 34 height 14
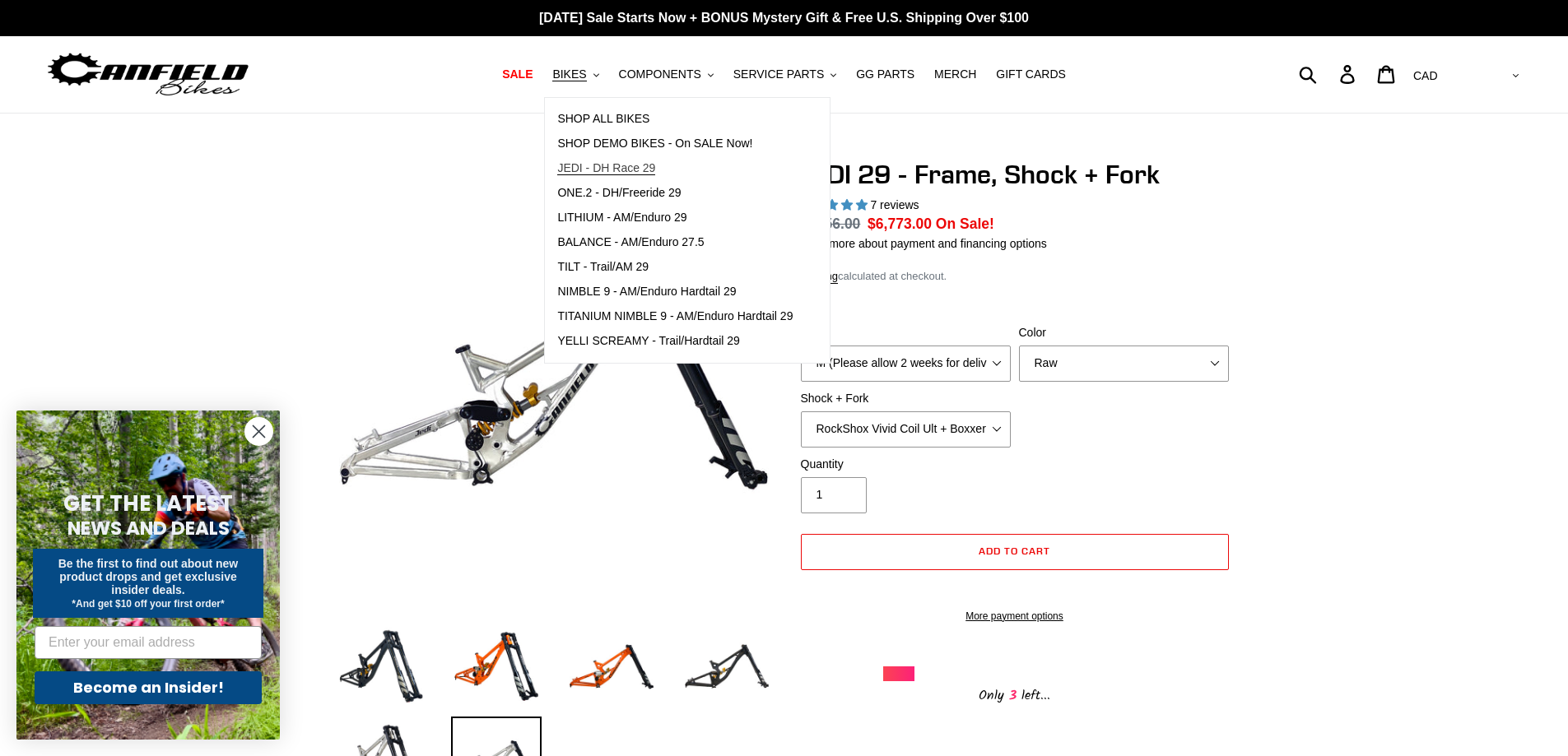
click at [632, 174] on span "JEDI - DH Race 29" at bounding box center [606, 168] width 98 height 14
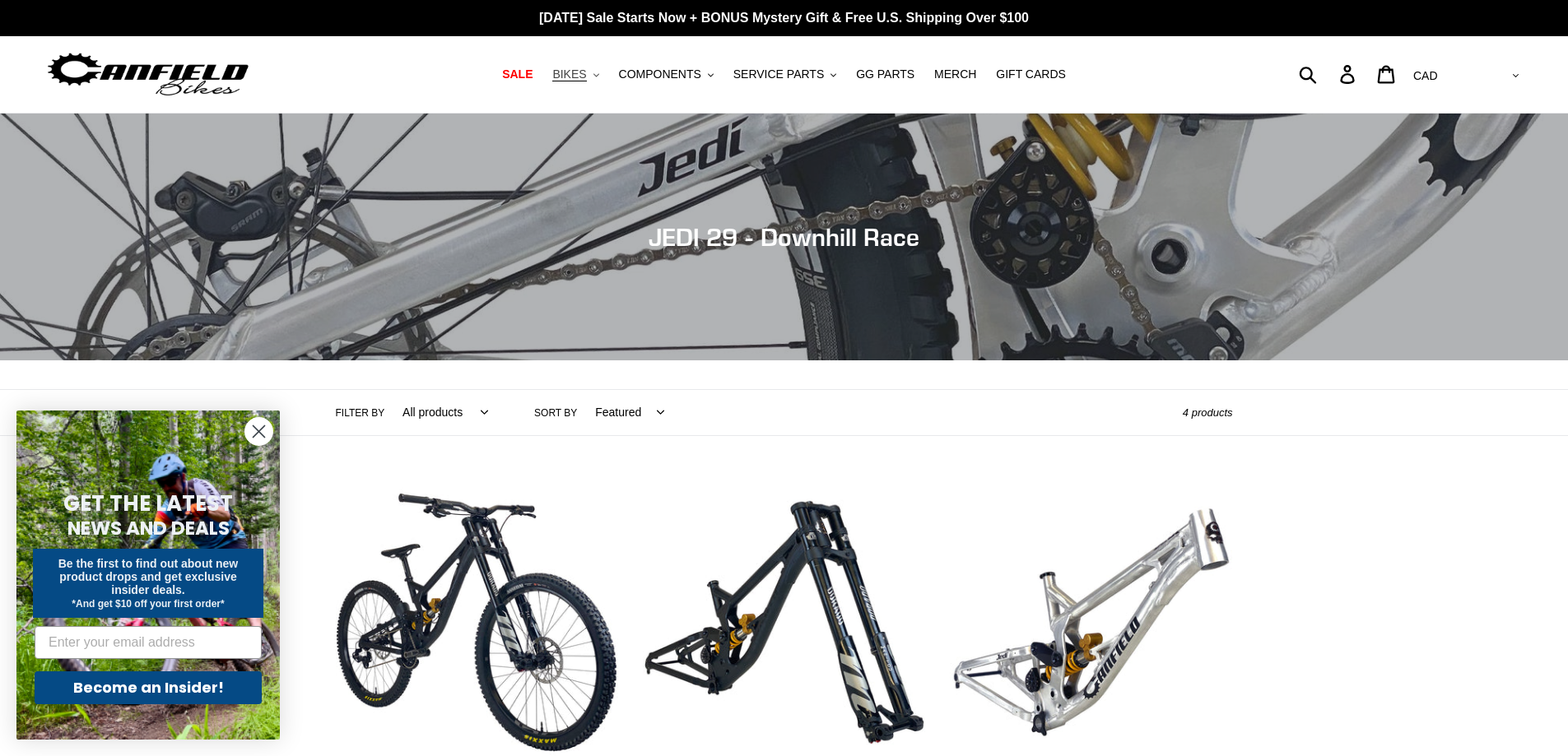
click at [586, 71] on span "BIKES" at bounding box center [569, 75] width 34 height 14
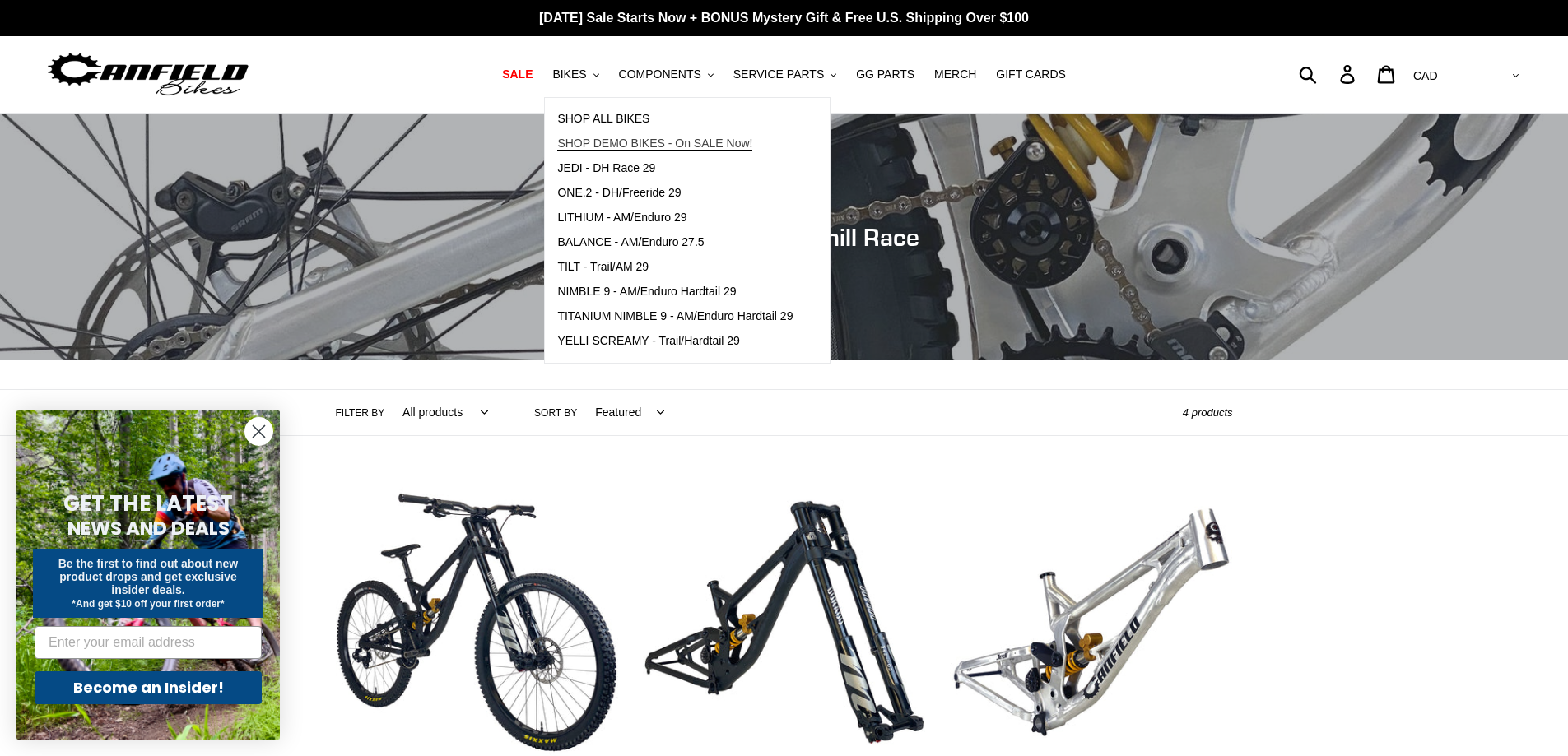
click at [619, 143] on span "SHOP DEMO BIKES - On SALE Now!" at bounding box center [654, 143] width 195 height 14
